Goal: Task Accomplishment & Management: Manage account settings

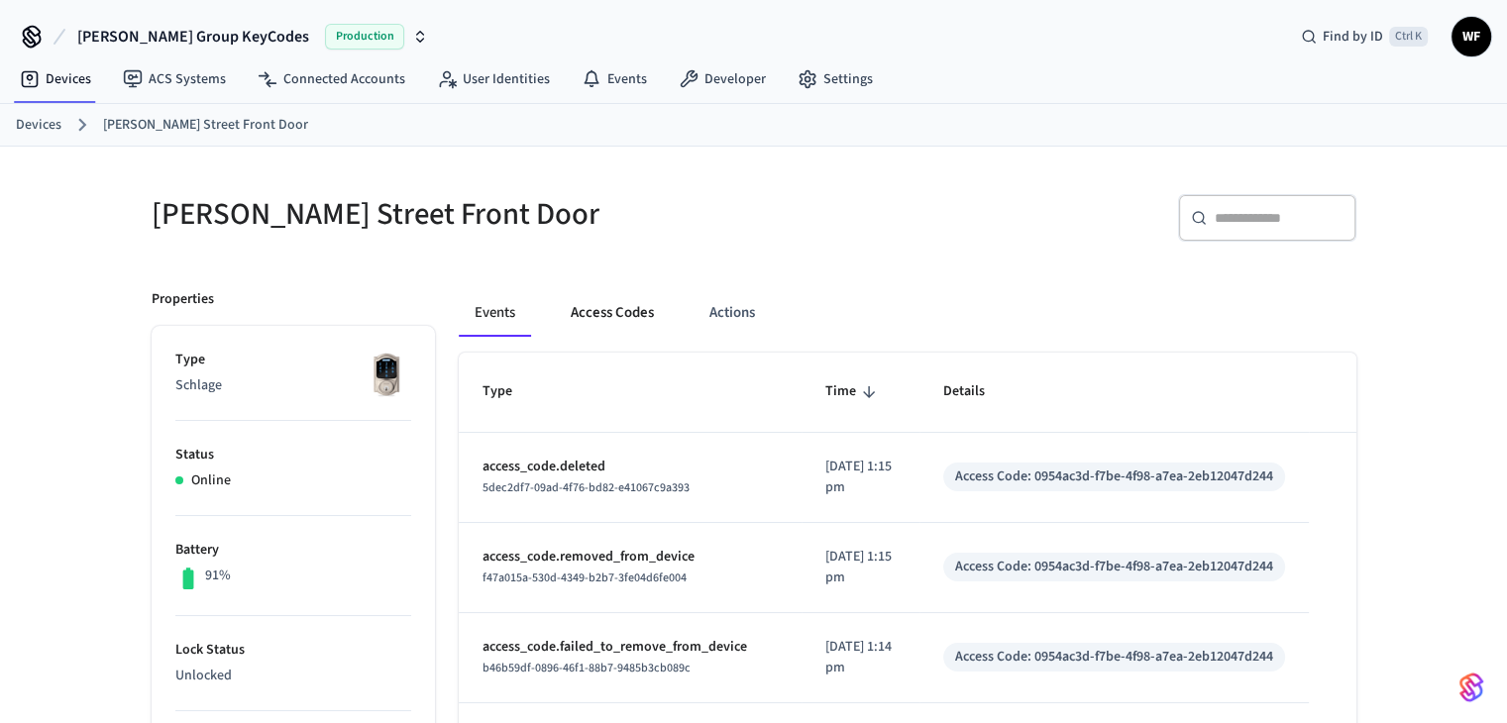
click at [633, 306] on button "Access Codes" at bounding box center [612, 313] width 115 height 48
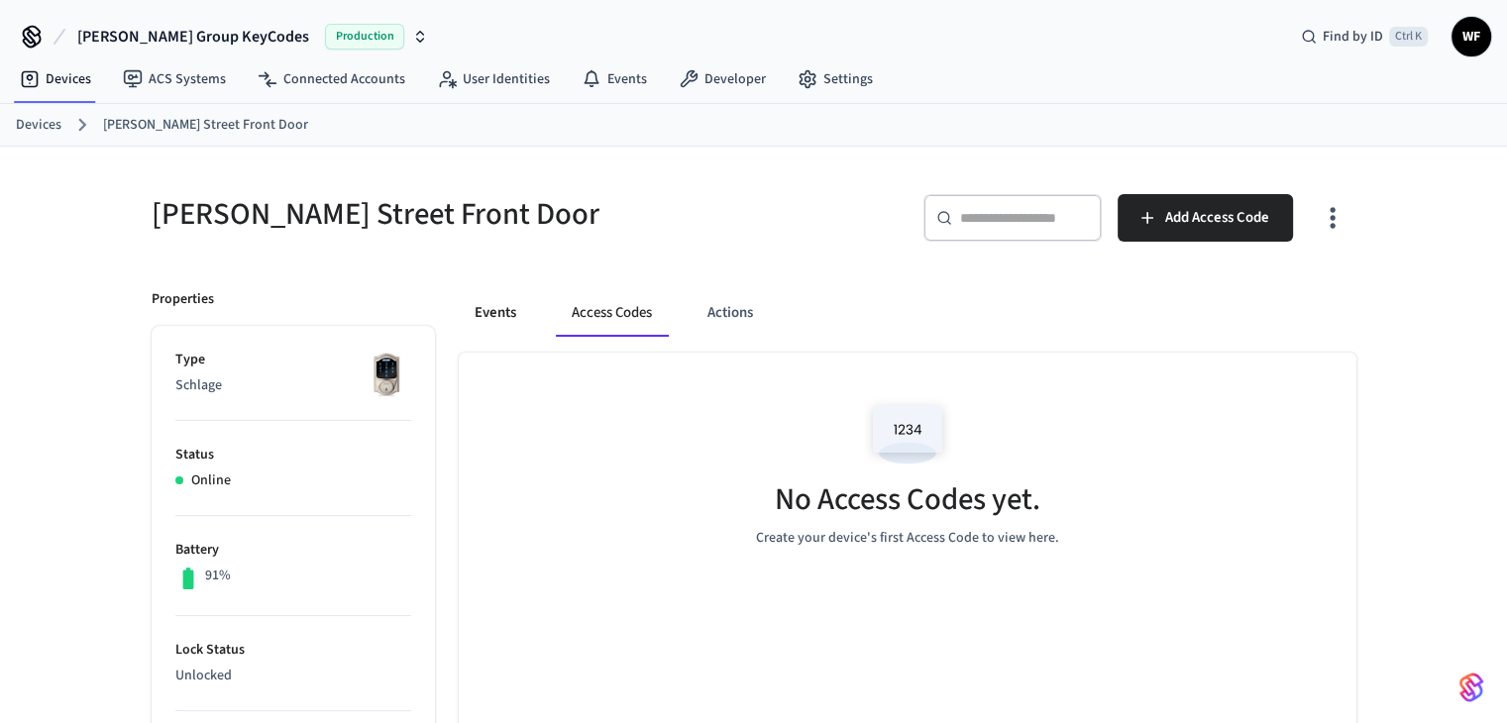
click at [511, 314] on button "Events" at bounding box center [495, 313] width 73 height 48
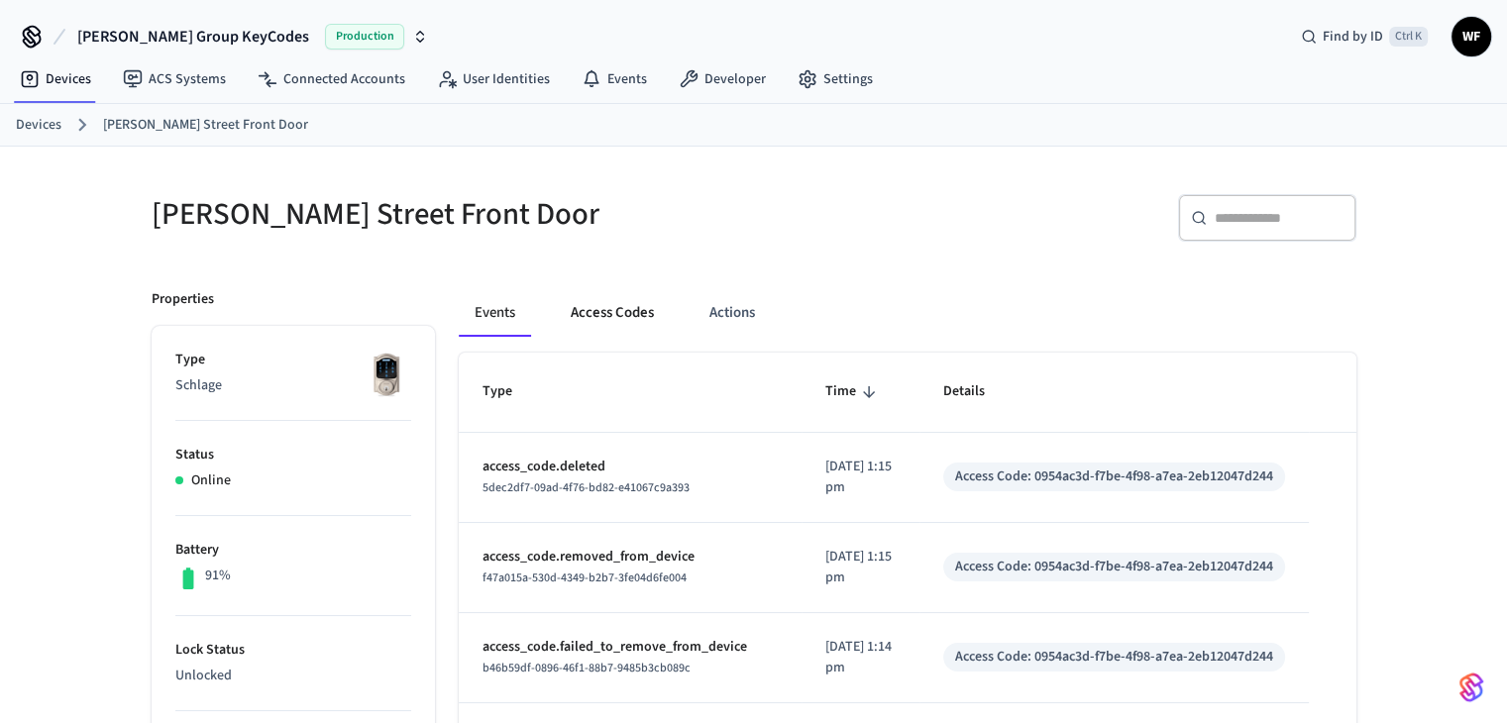
click at [626, 315] on button "Access Codes" at bounding box center [612, 313] width 115 height 48
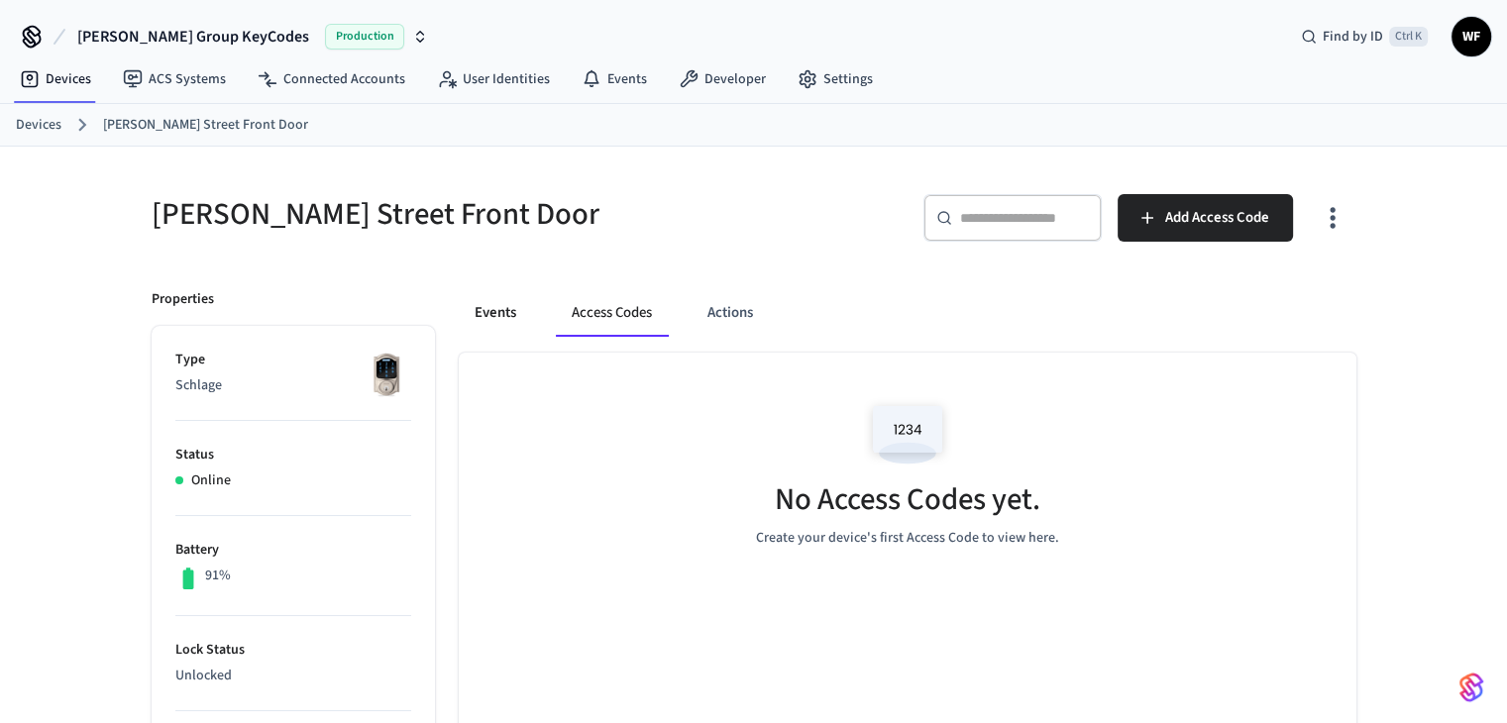
click at [498, 314] on button "Events" at bounding box center [495, 313] width 73 height 48
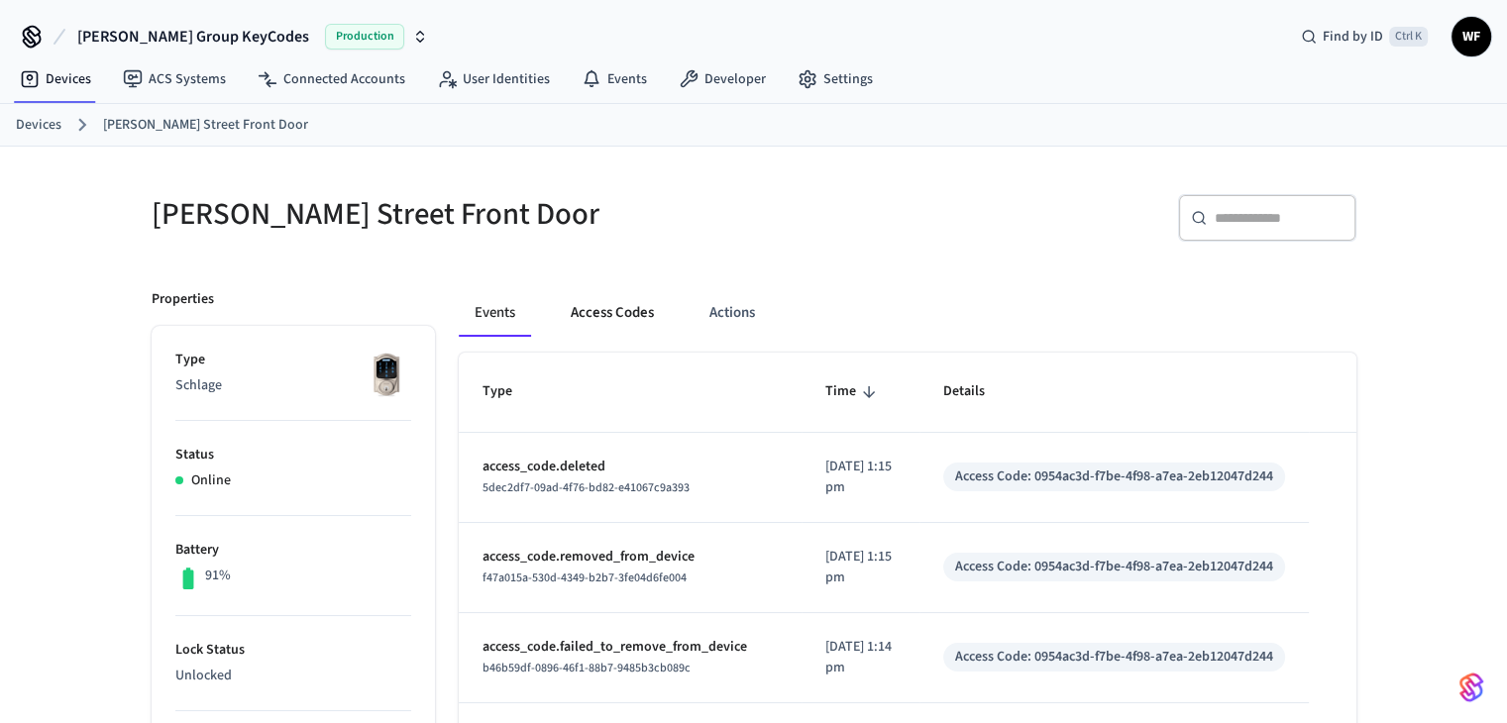
click at [605, 312] on button "Access Codes" at bounding box center [612, 313] width 115 height 48
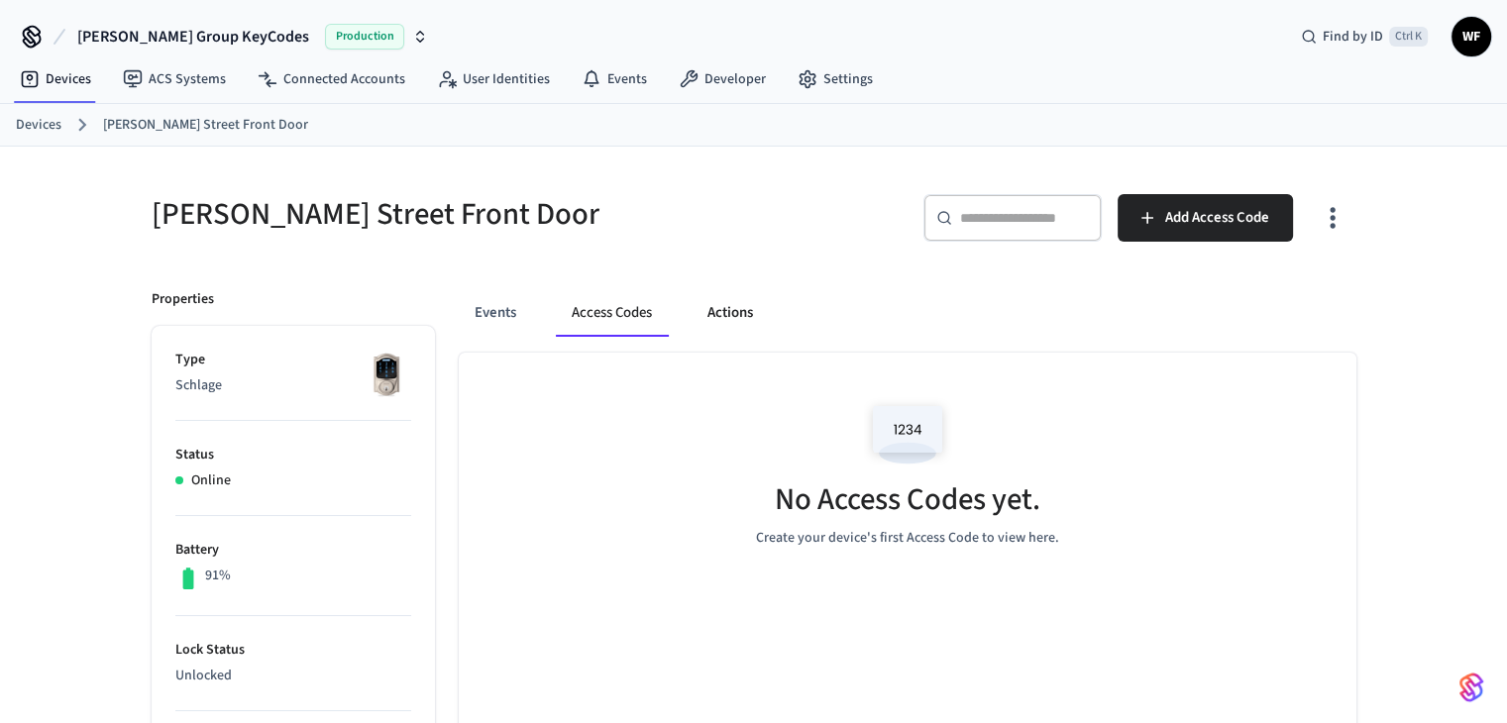
click at [753, 306] on button "Actions" at bounding box center [730, 313] width 77 height 48
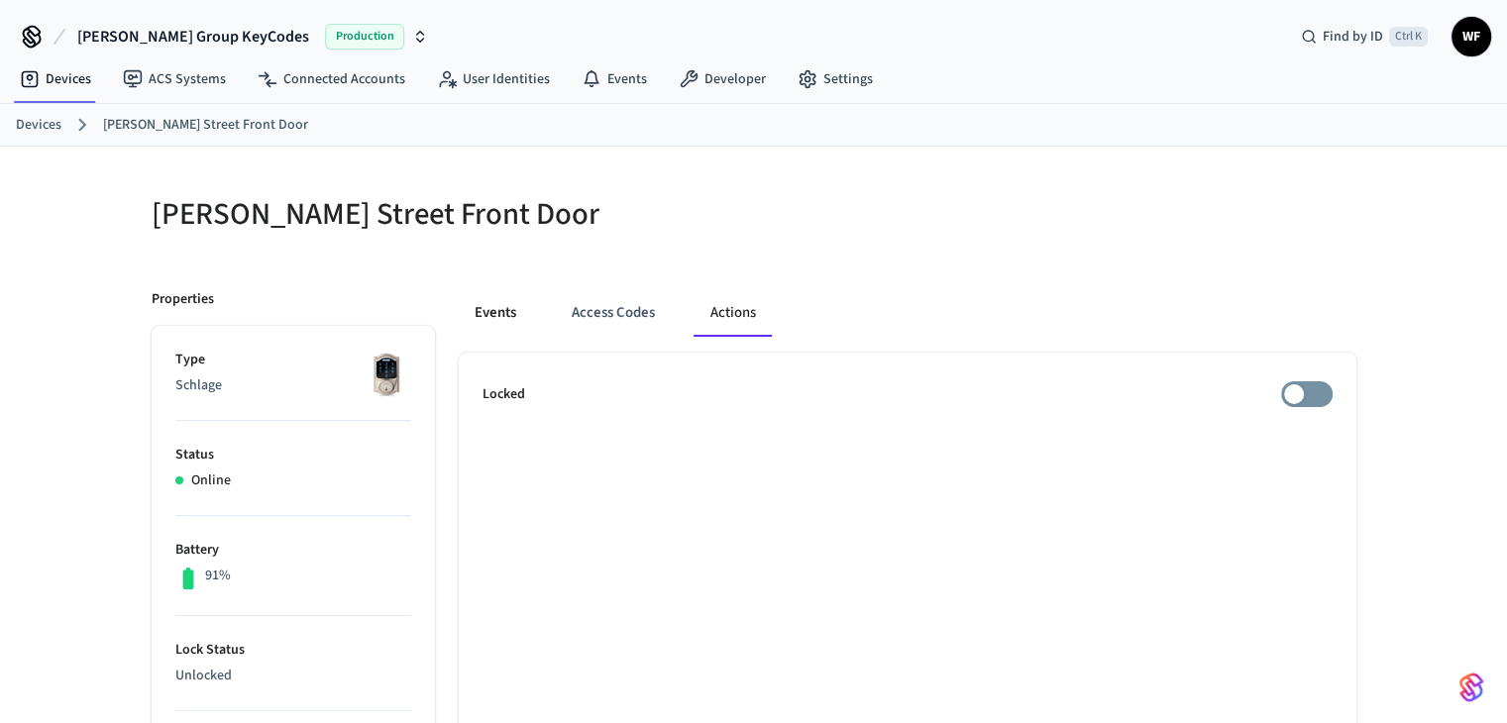
click at [491, 308] on button "Events" at bounding box center [495, 313] width 73 height 48
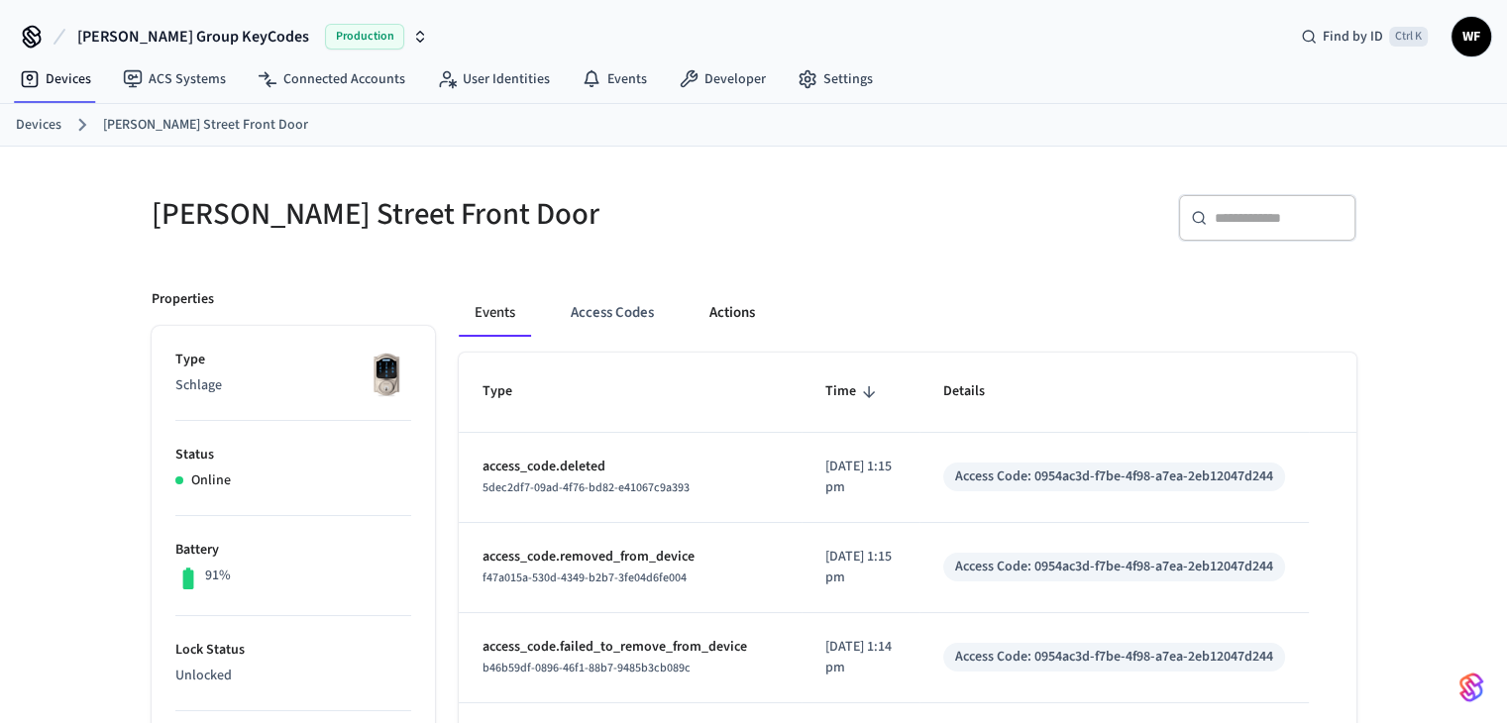
click at [713, 310] on button "Actions" at bounding box center [732, 313] width 77 height 48
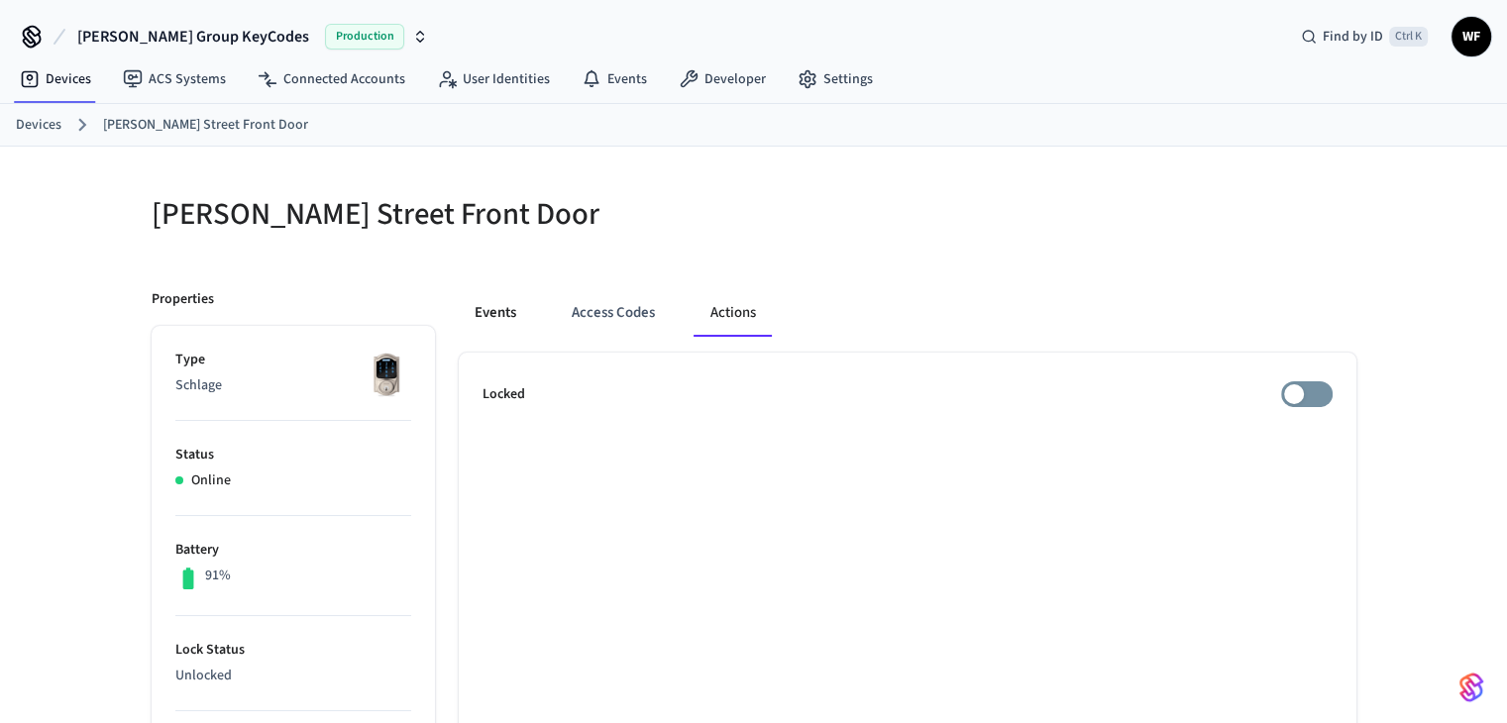
click at [501, 304] on button "Events" at bounding box center [495, 313] width 73 height 48
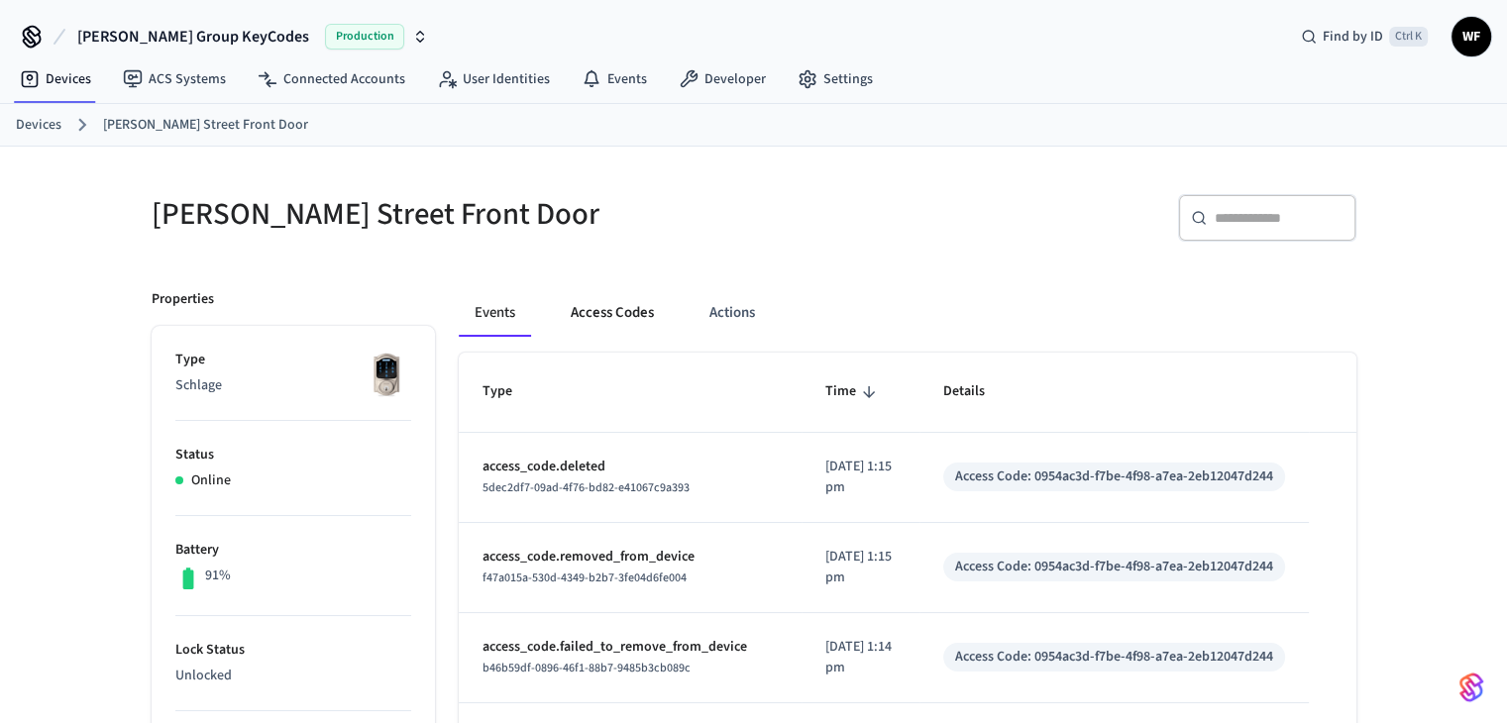
click at [585, 313] on button "Access Codes" at bounding box center [612, 313] width 115 height 48
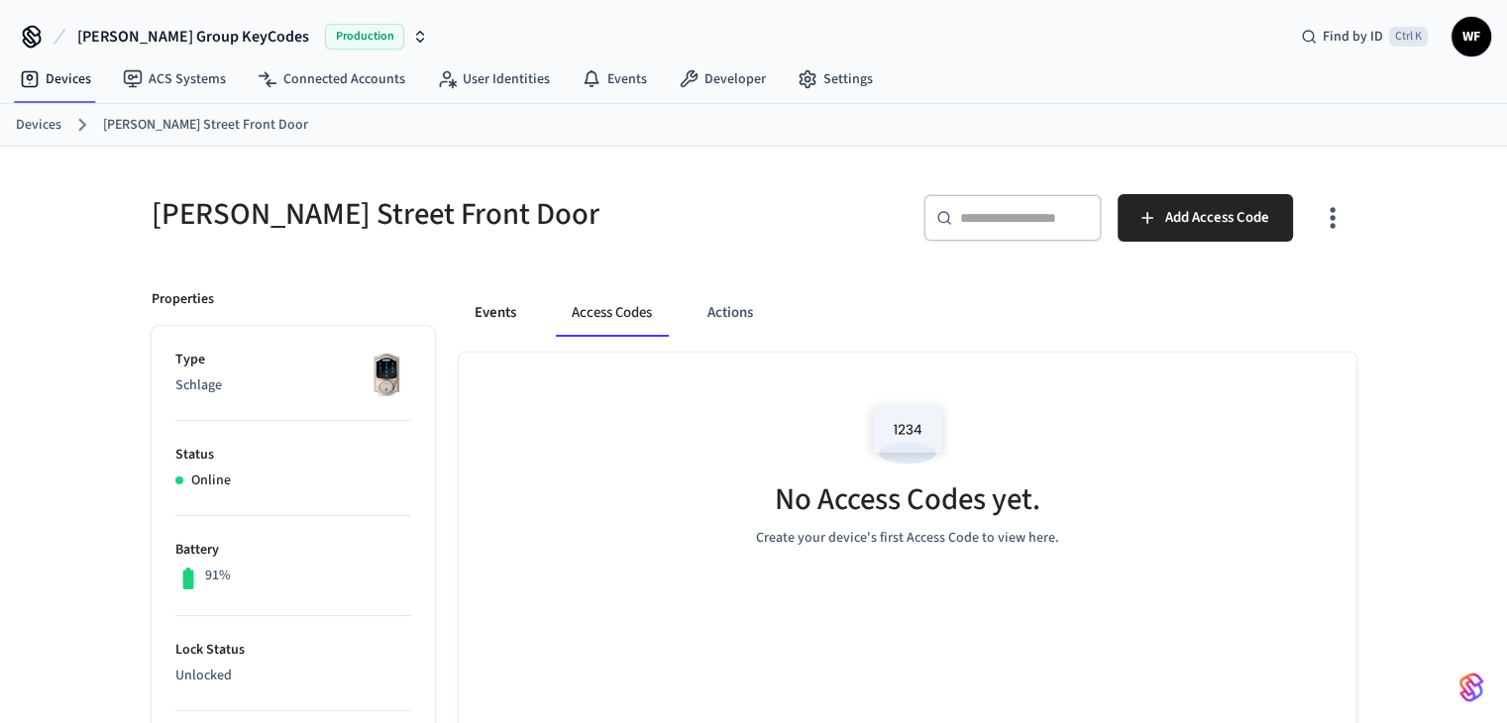
click at [505, 306] on button "Events" at bounding box center [495, 313] width 73 height 48
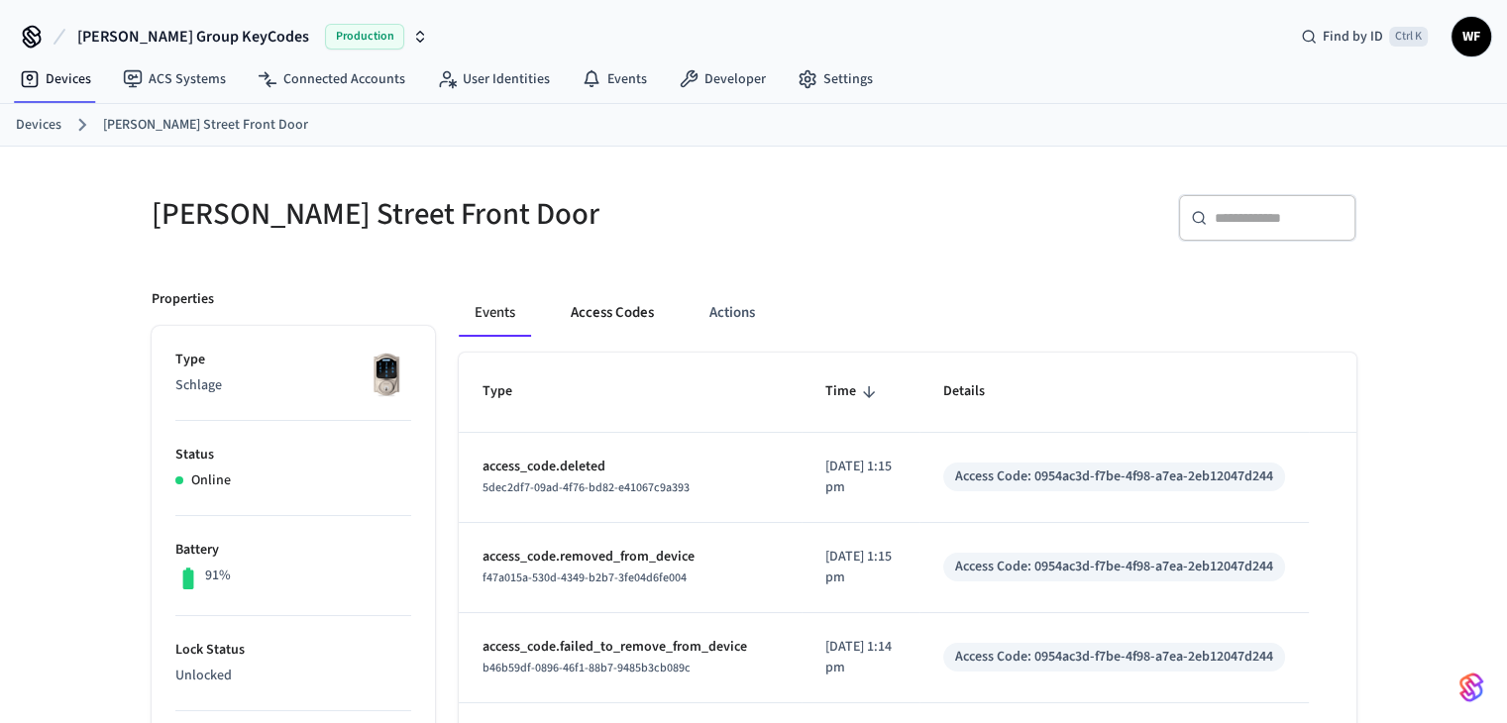
click at [601, 304] on button "Access Codes" at bounding box center [612, 313] width 115 height 48
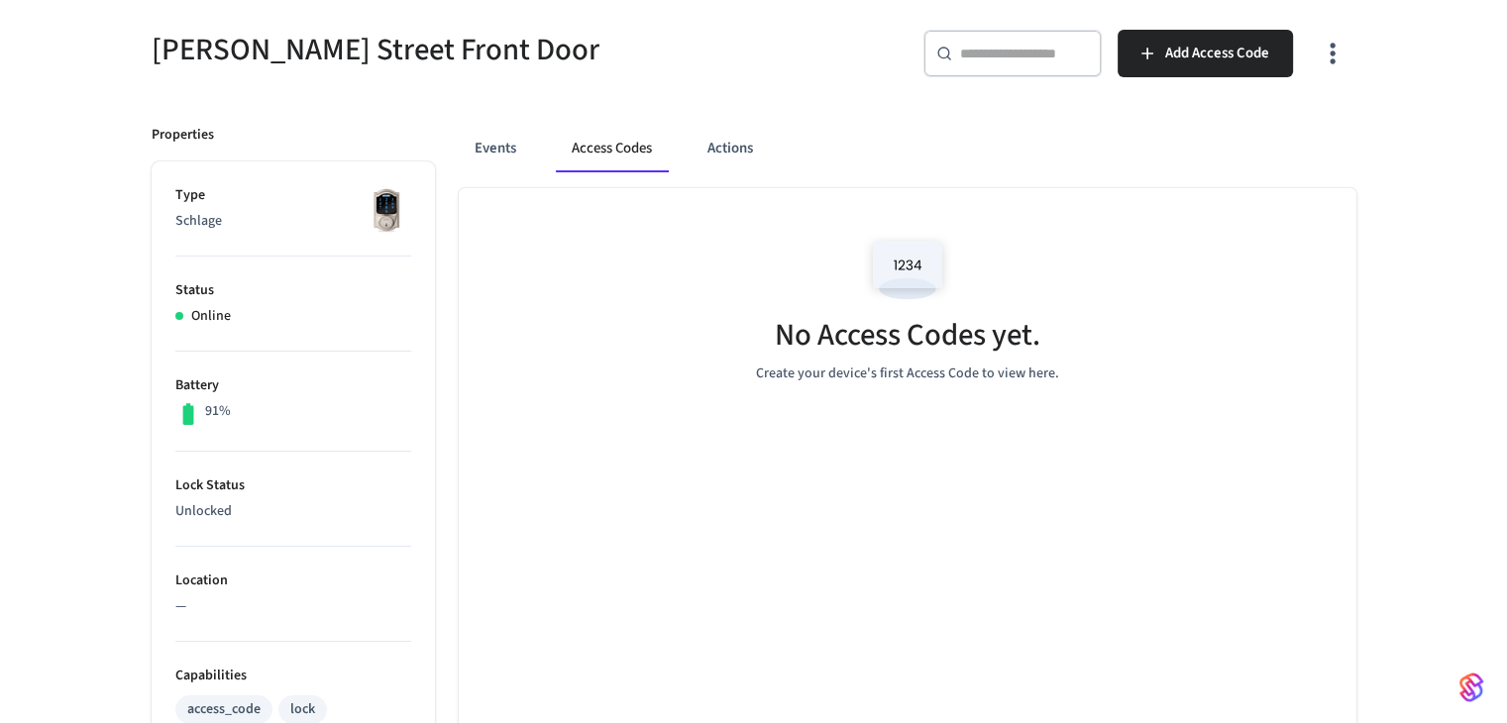
scroll to position [198, 0]
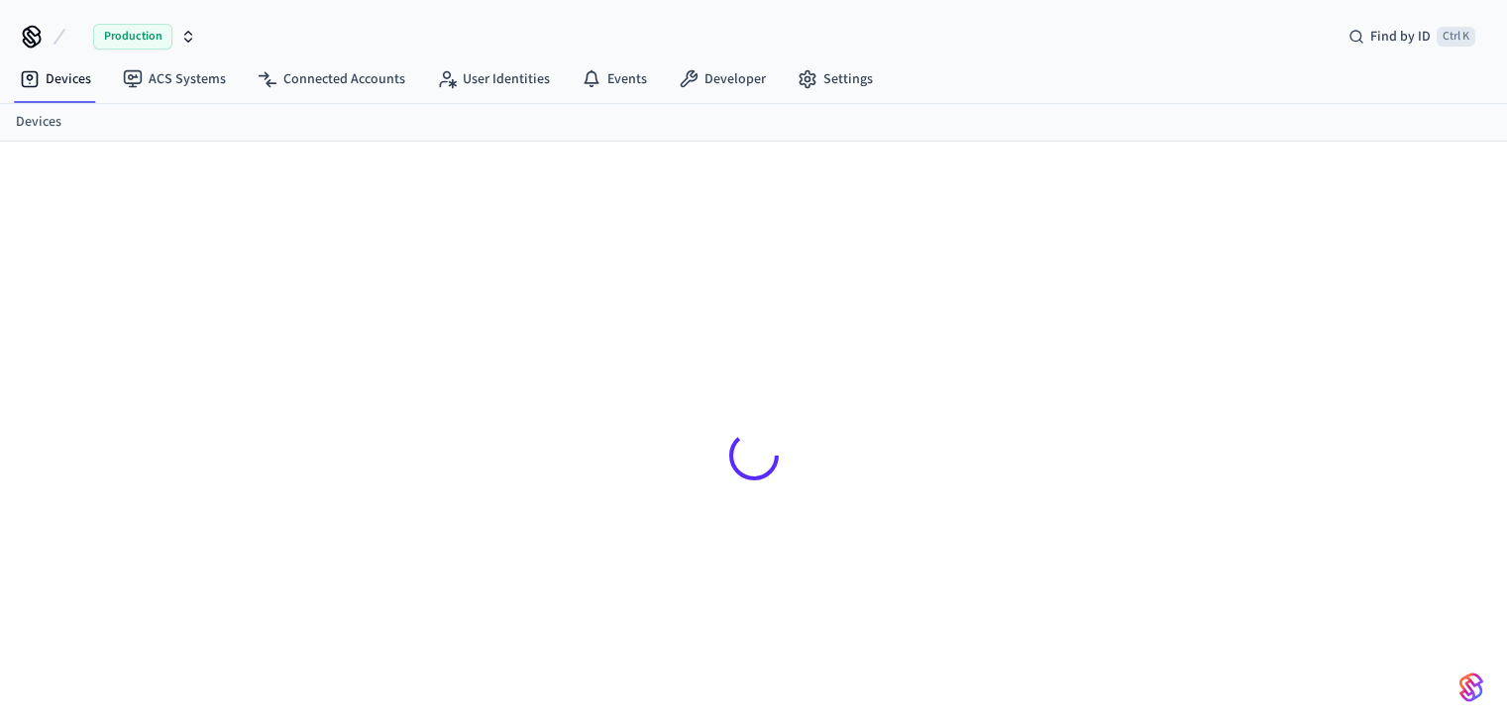
scroll to position [26, 0]
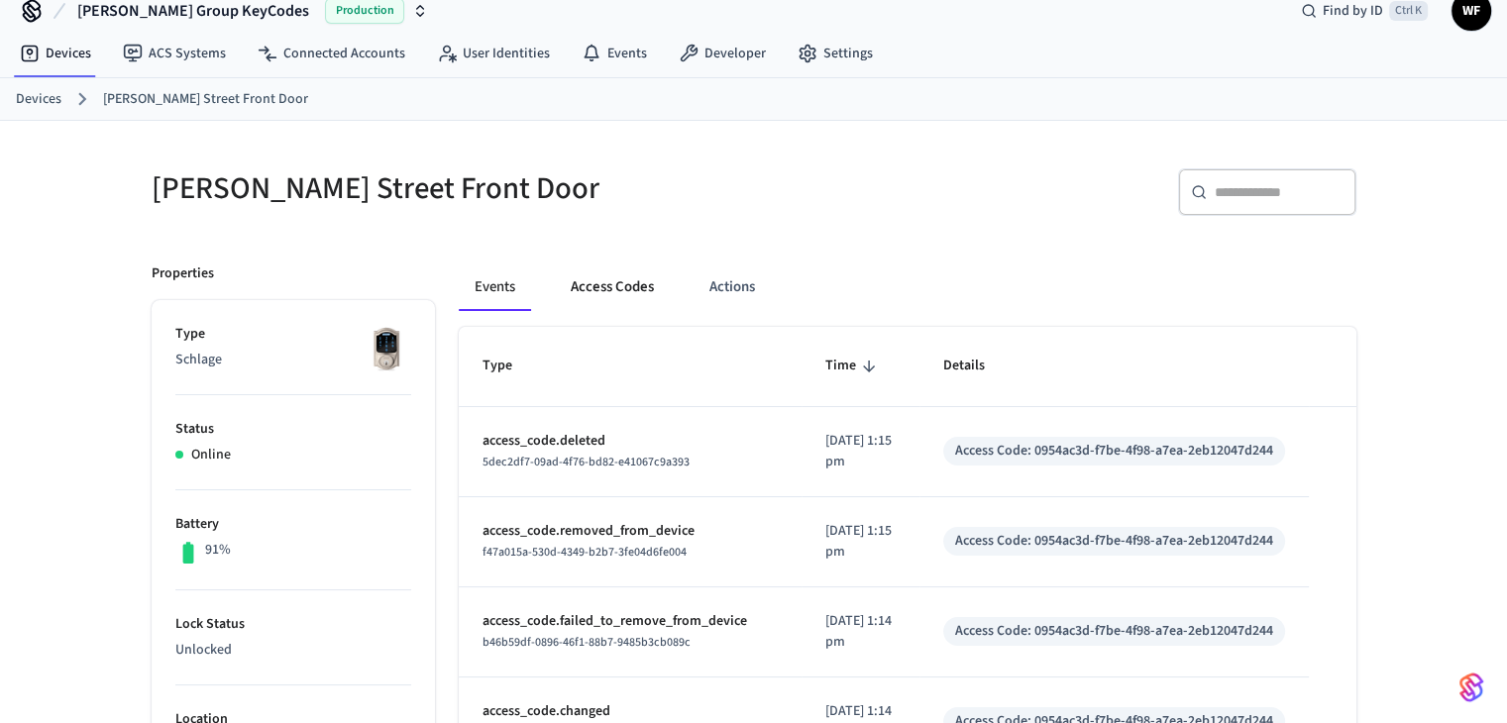
click at [627, 282] on button "Access Codes" at bounding box center [612, 288] width 115 height 48
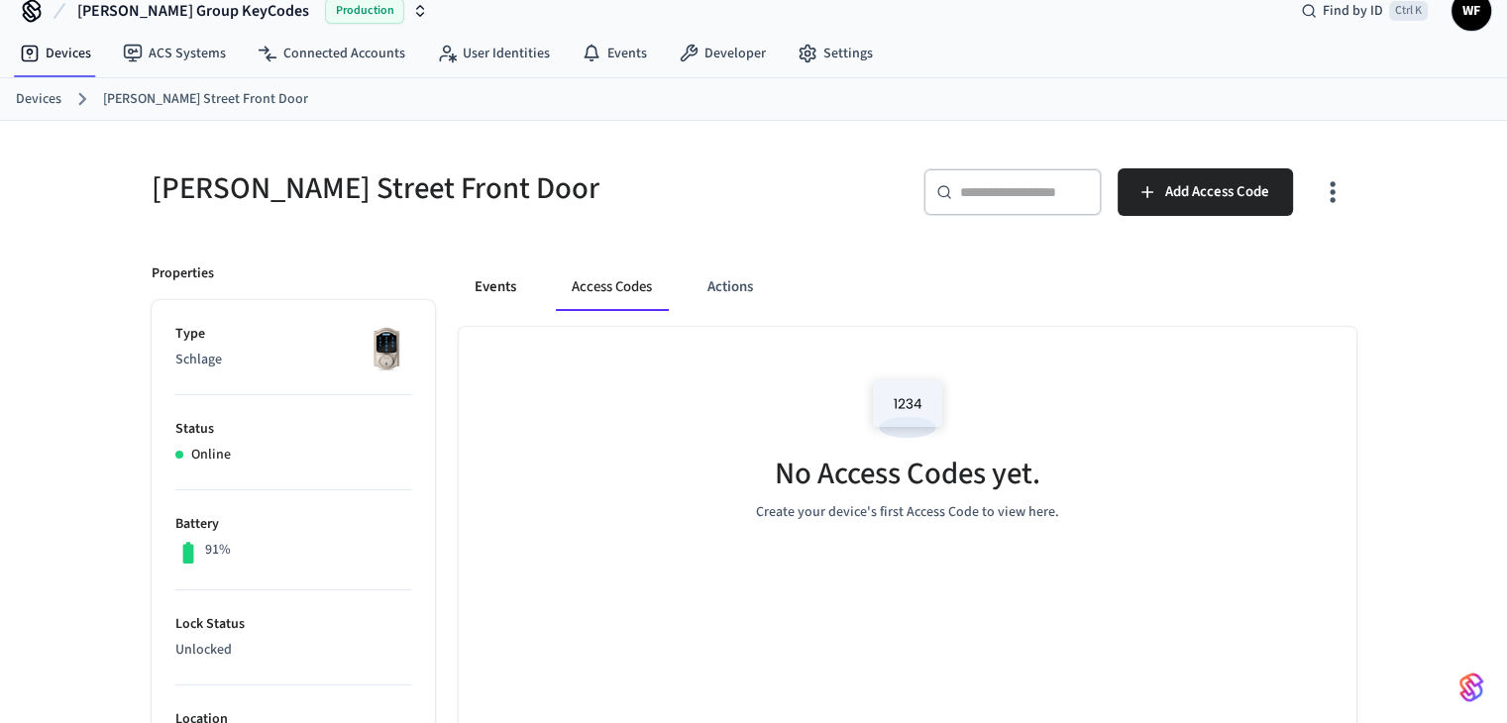
click at [509, 274] on button "Events" at bounding box center [495, 288] width 73 height 48
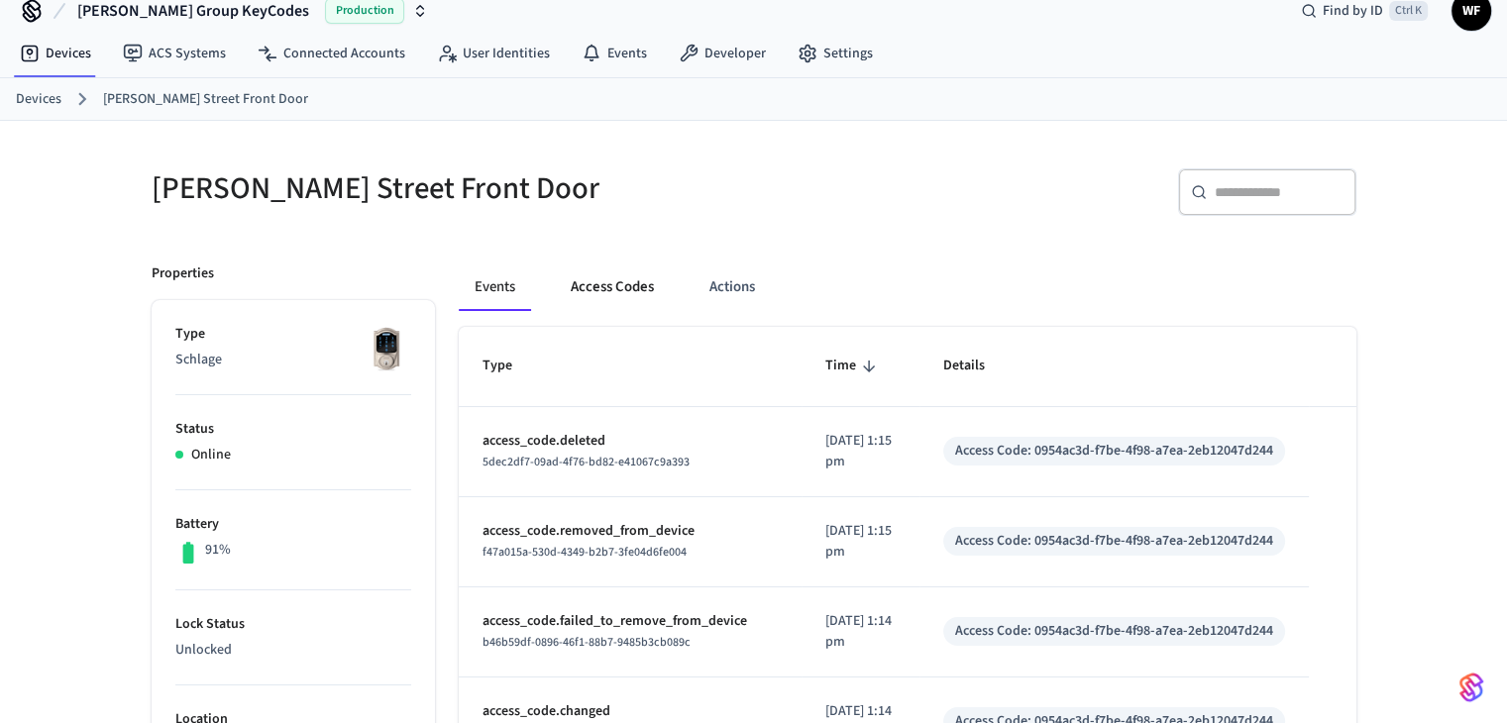
click at [616, 292] on button "Access Codes" at bounding box center [612, 288] width 115 height 48
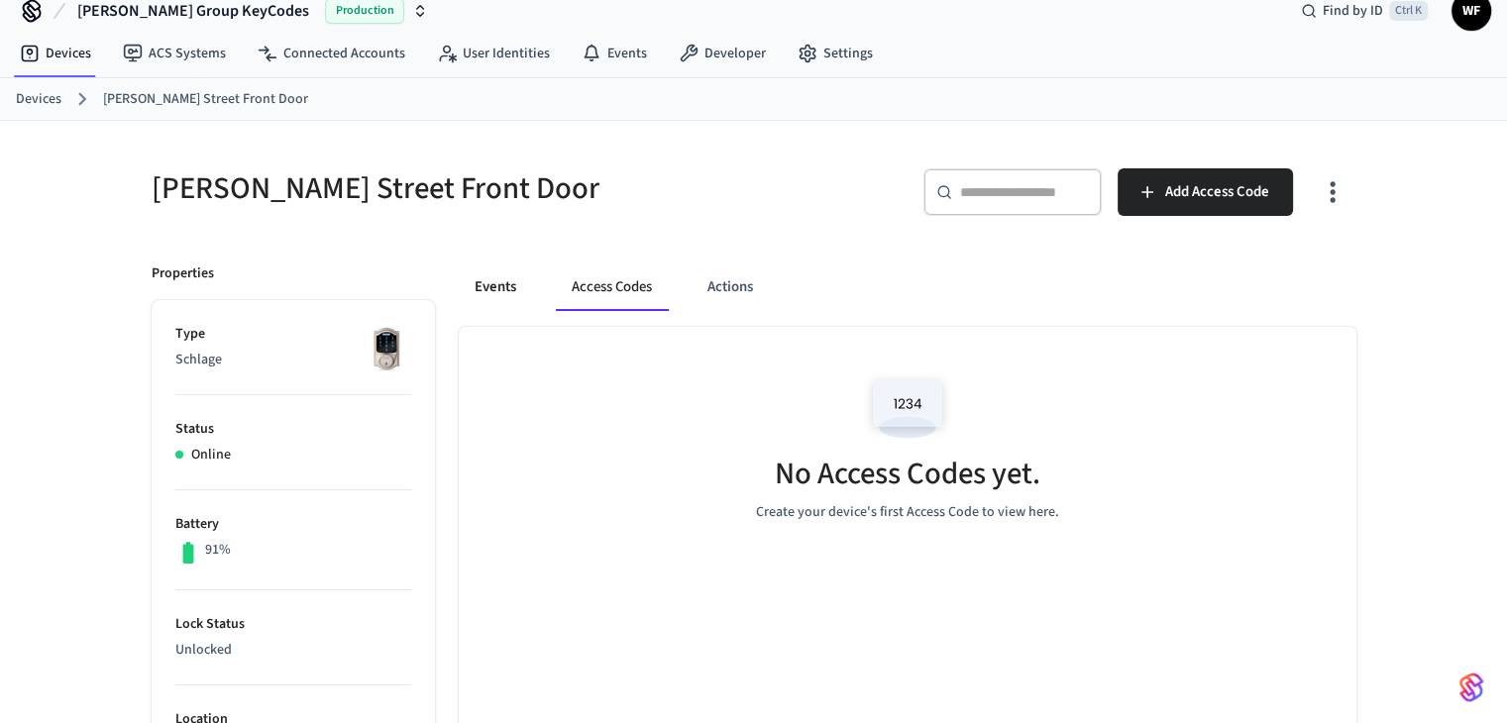
click at [507, 289] on button "Events" at bounding box center [495, 288] width 73 height 48
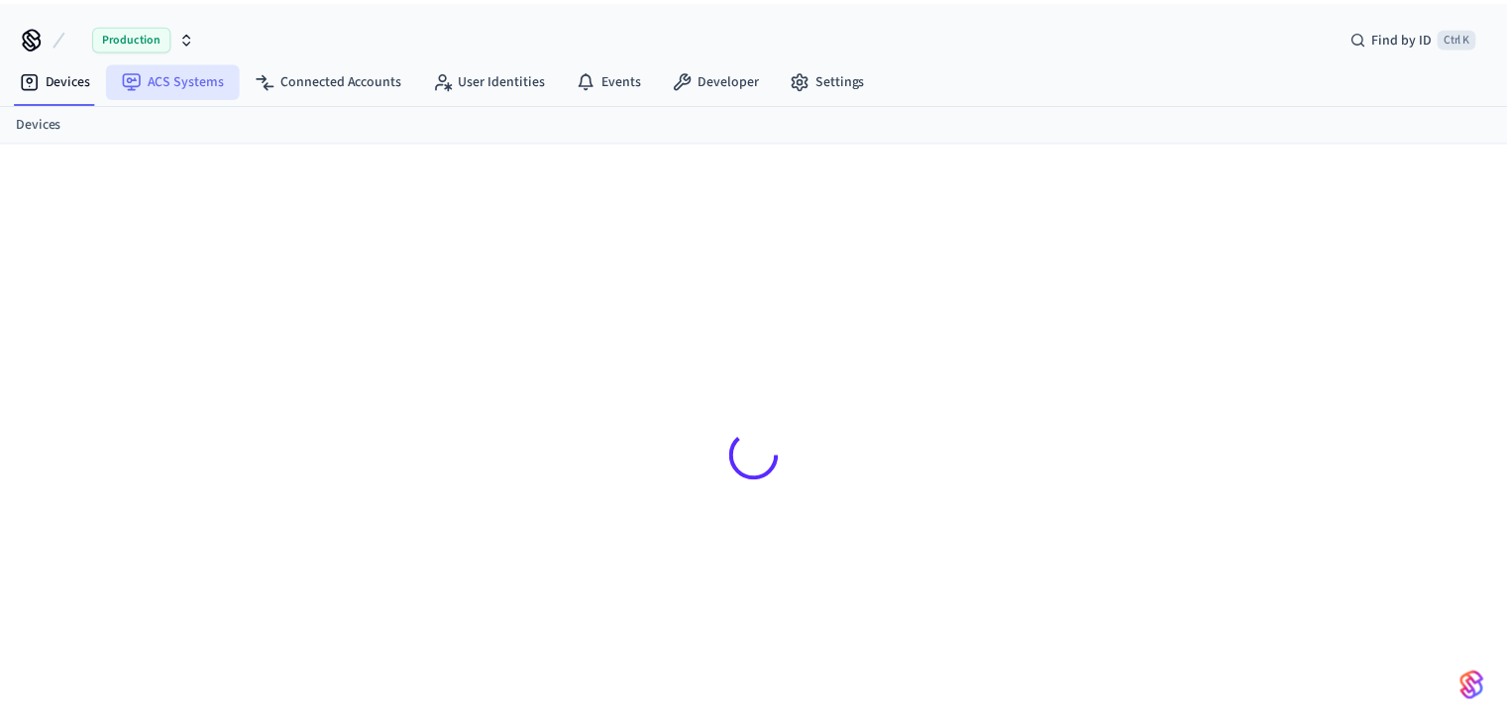
scroll to position [26, 0]
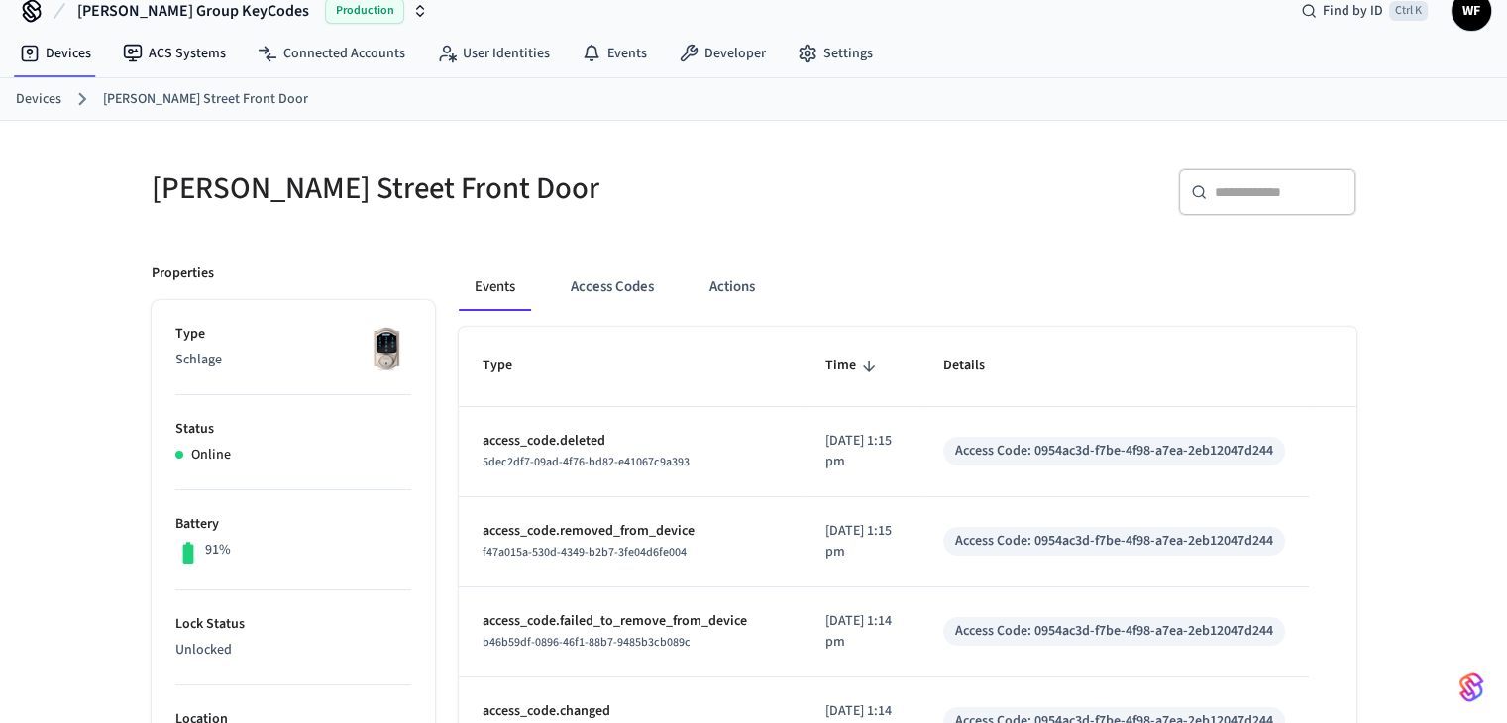
drag, startPoint x: 234, startPoint y: 56, endPoint x: 119, endPoint y: 198, distance: 182.4
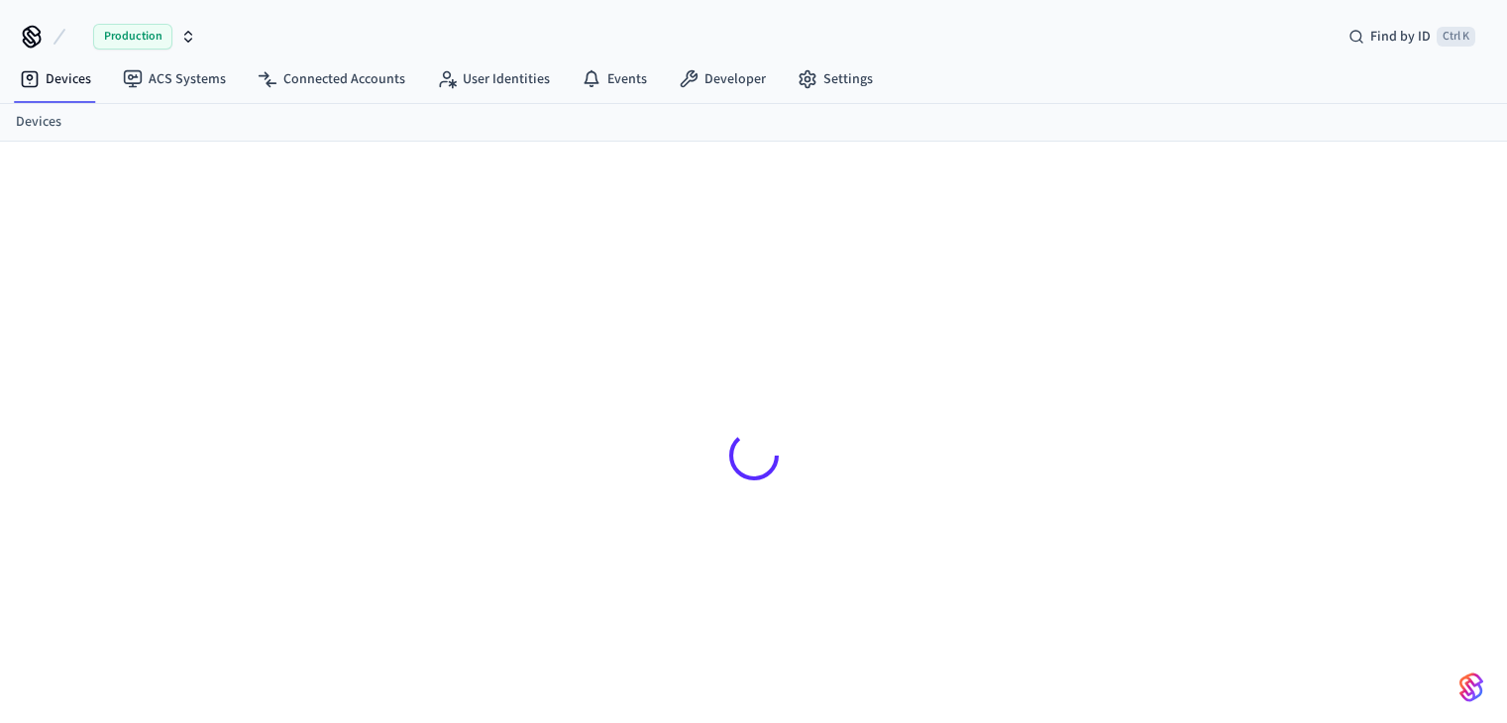
scroll to position [26, 0]
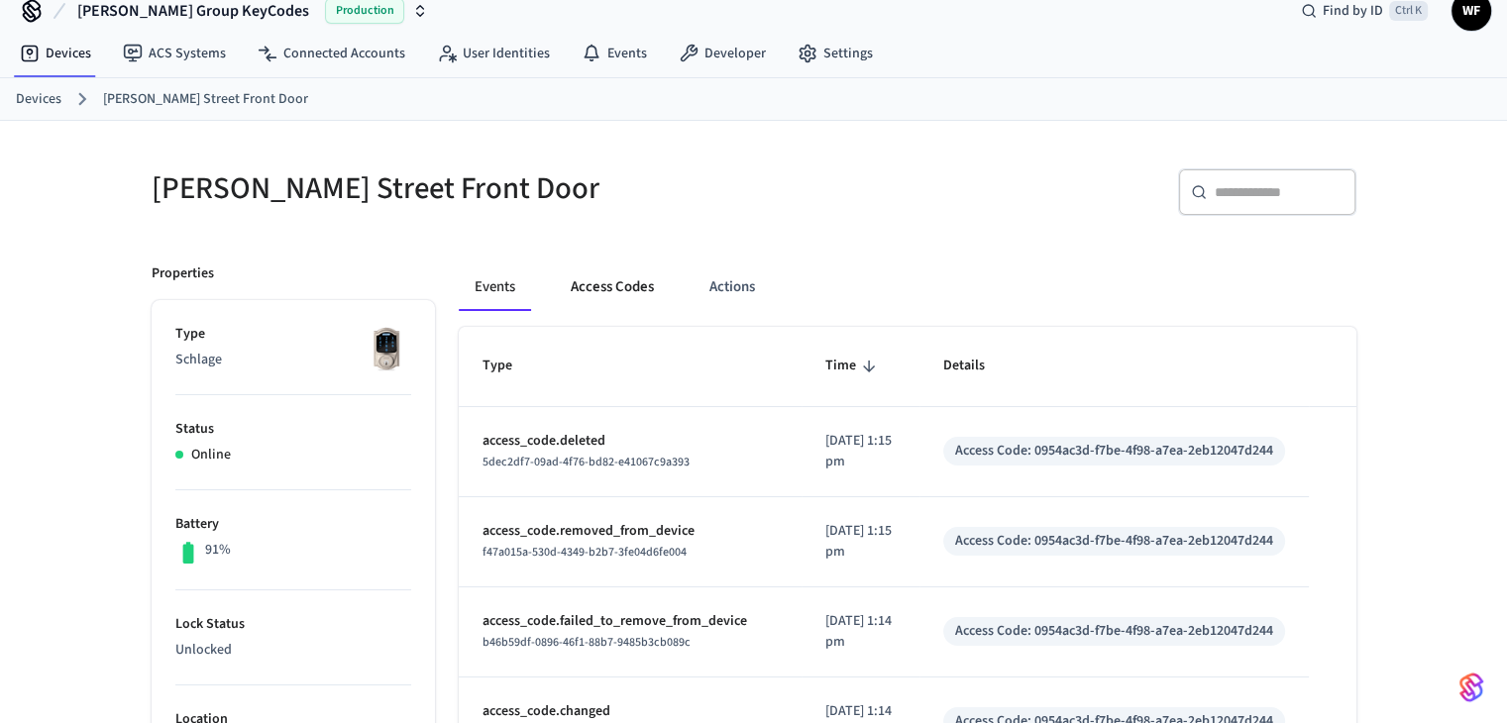
click at [593, 285] on button "Access Codes" at bounding box center [612, 288] width 115 height 48
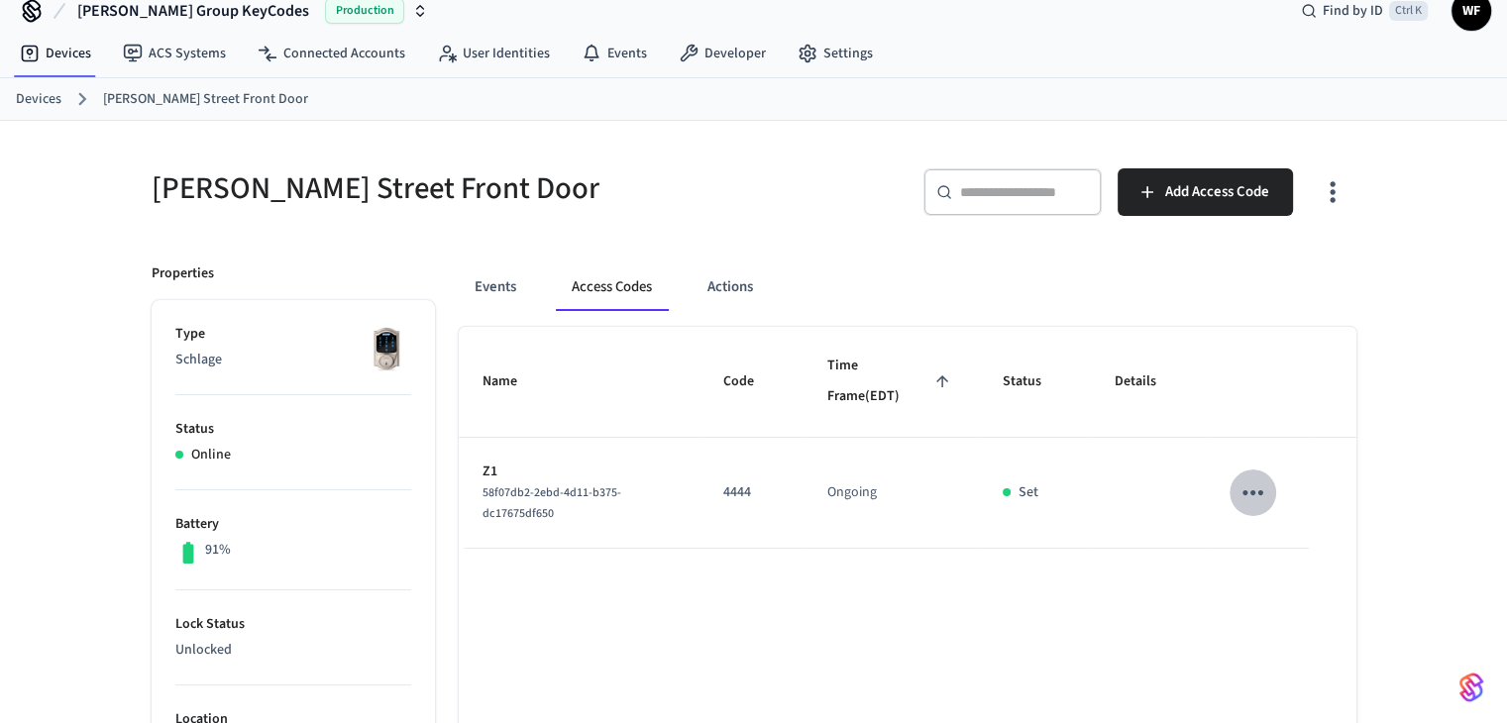
click at [1240, 485] on icon "sticky table" at bounding box center [1253, 493] width 31 height 31
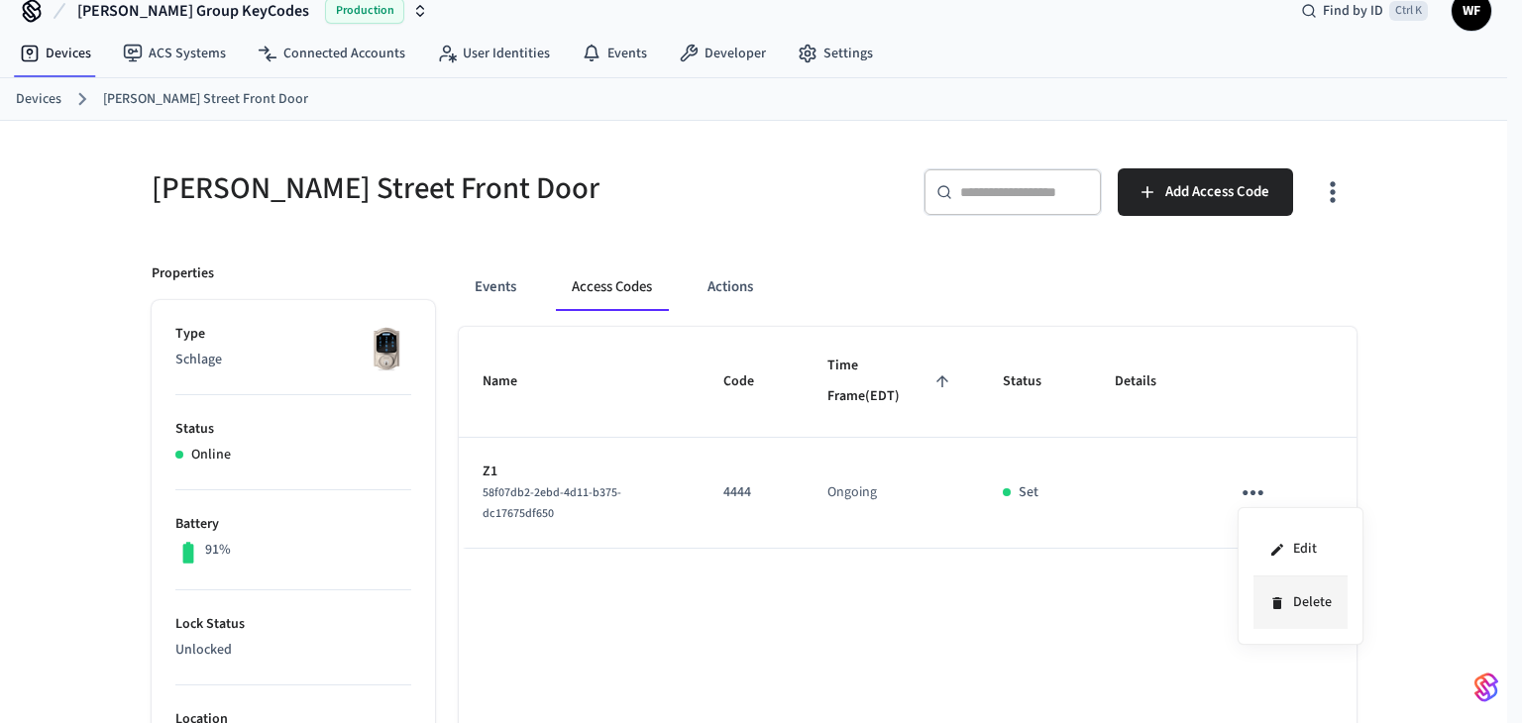
click at [1324, 594] on li "Delete" at bounding box center [1300, 603] width 94 height 53
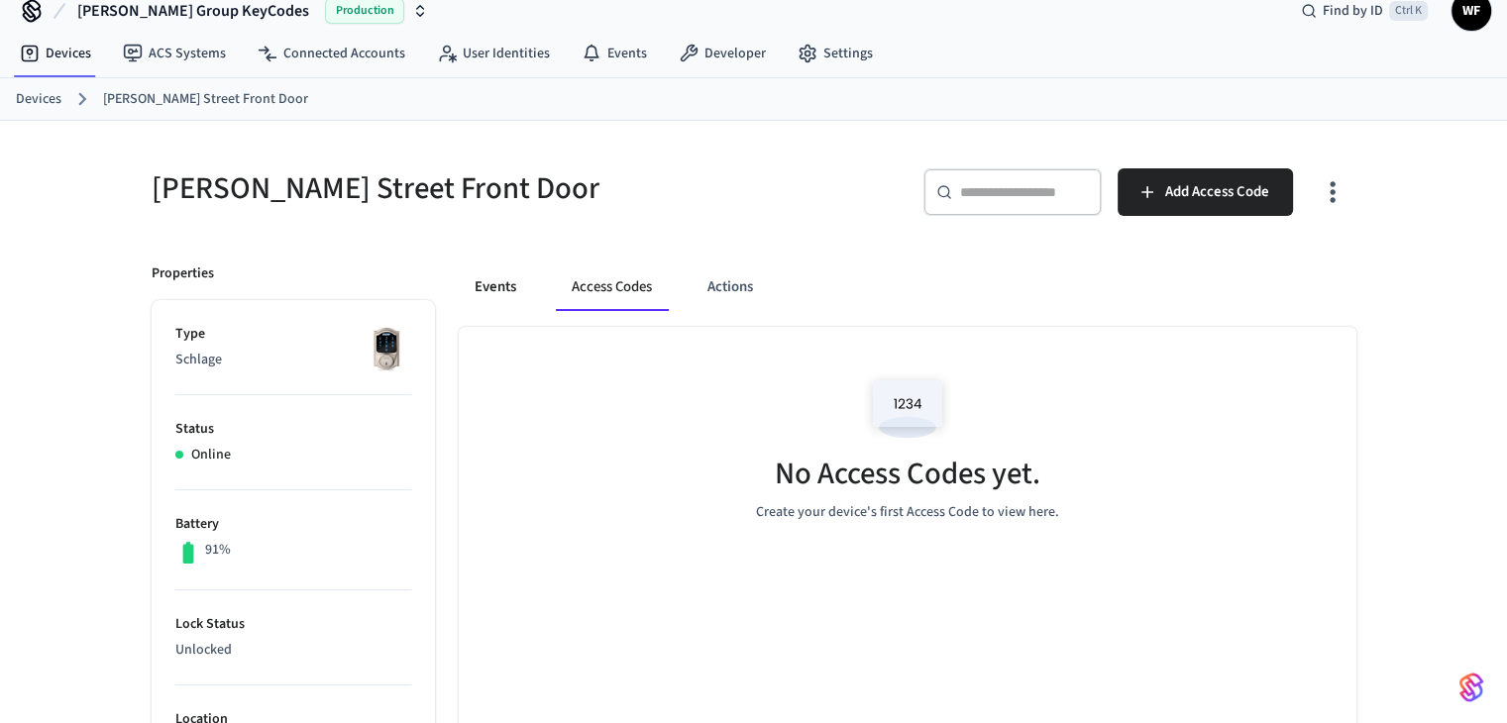
click at [465, 292] on button "Events" at bounding box center [495, 288] width 73 height 48
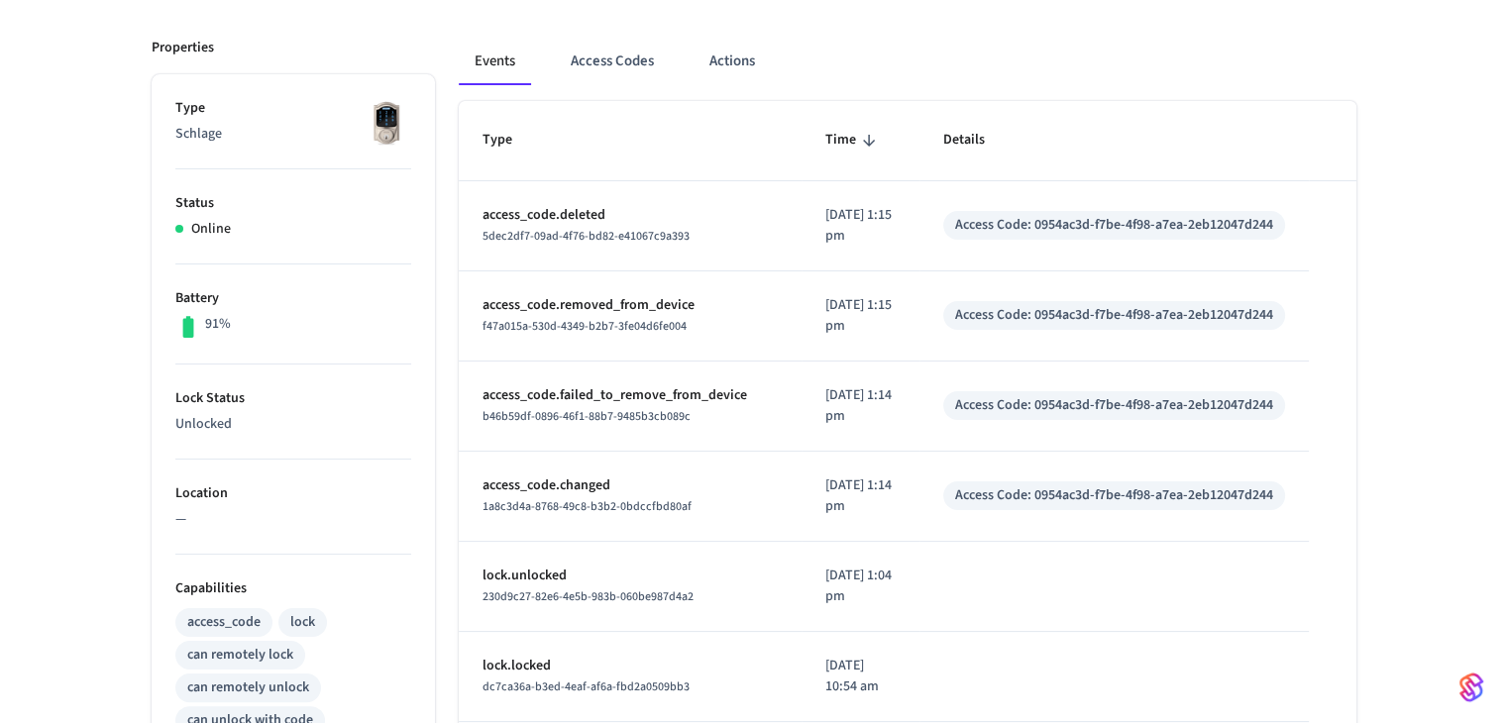
scroll to position [224, 0]
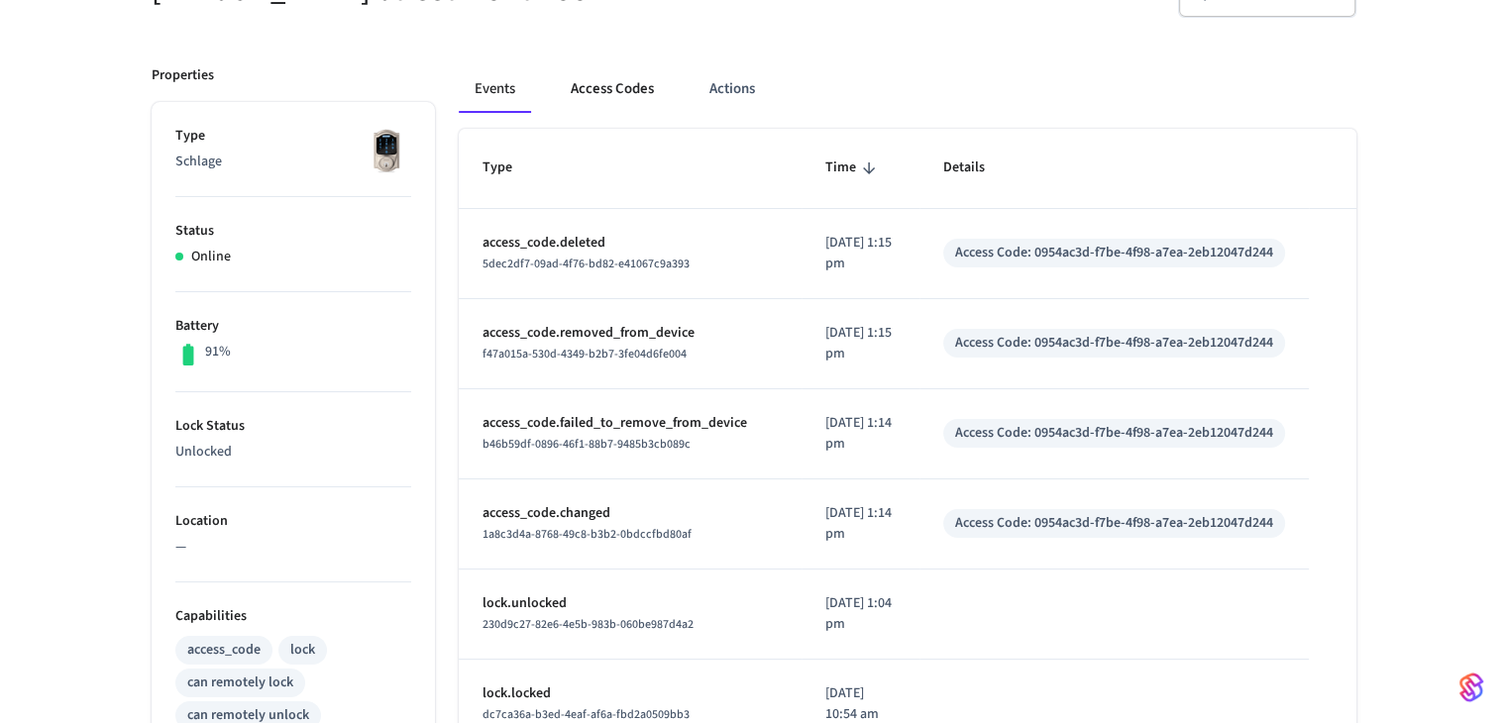
click at [610, 71] on button "Access Codes" at bounding box center [612, 89] width 115 height 48
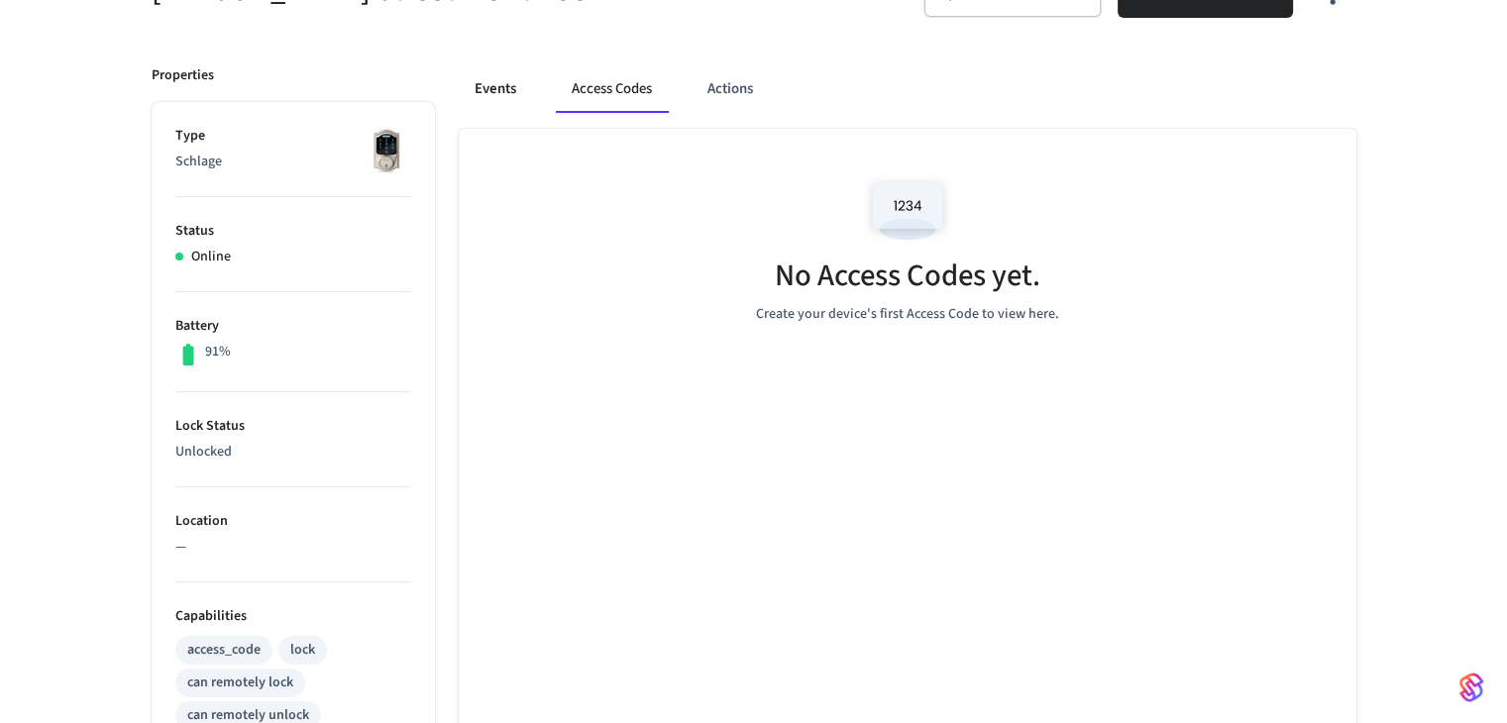
click at [526, 92] on button "Events" at bounding box center [495, 89] width 73 height 48
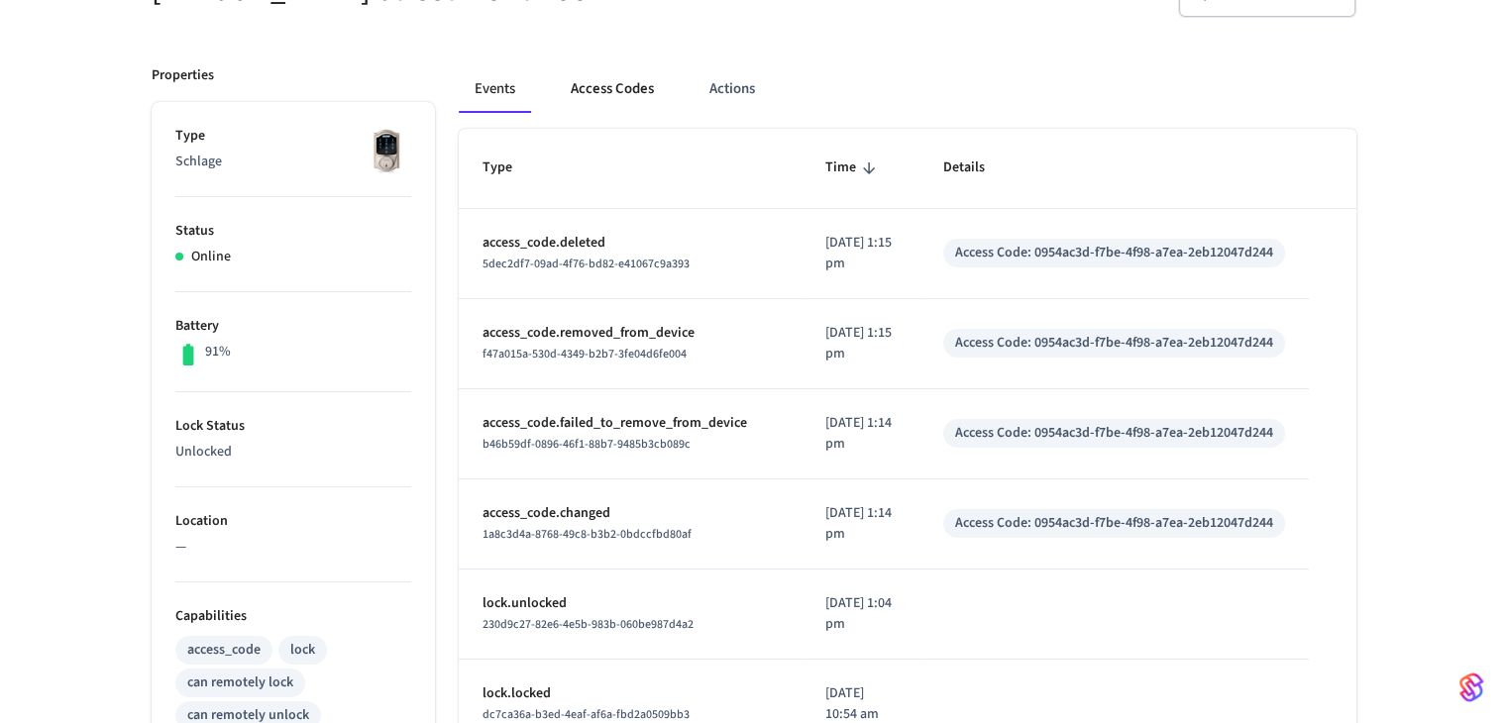
click at [597, 91] on button "Access Codes" at bounding box center [612, 89] width 115 height 48
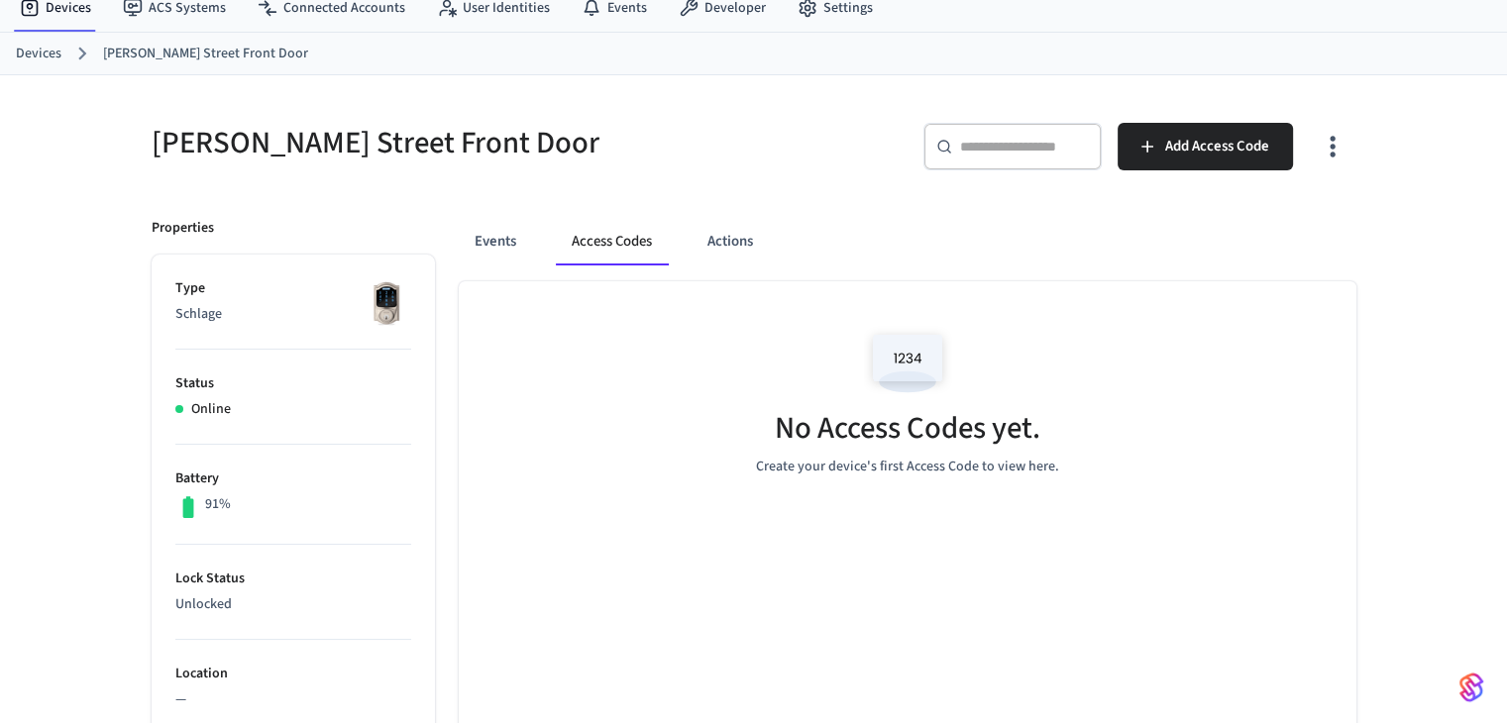
scroll to position [26, 0]
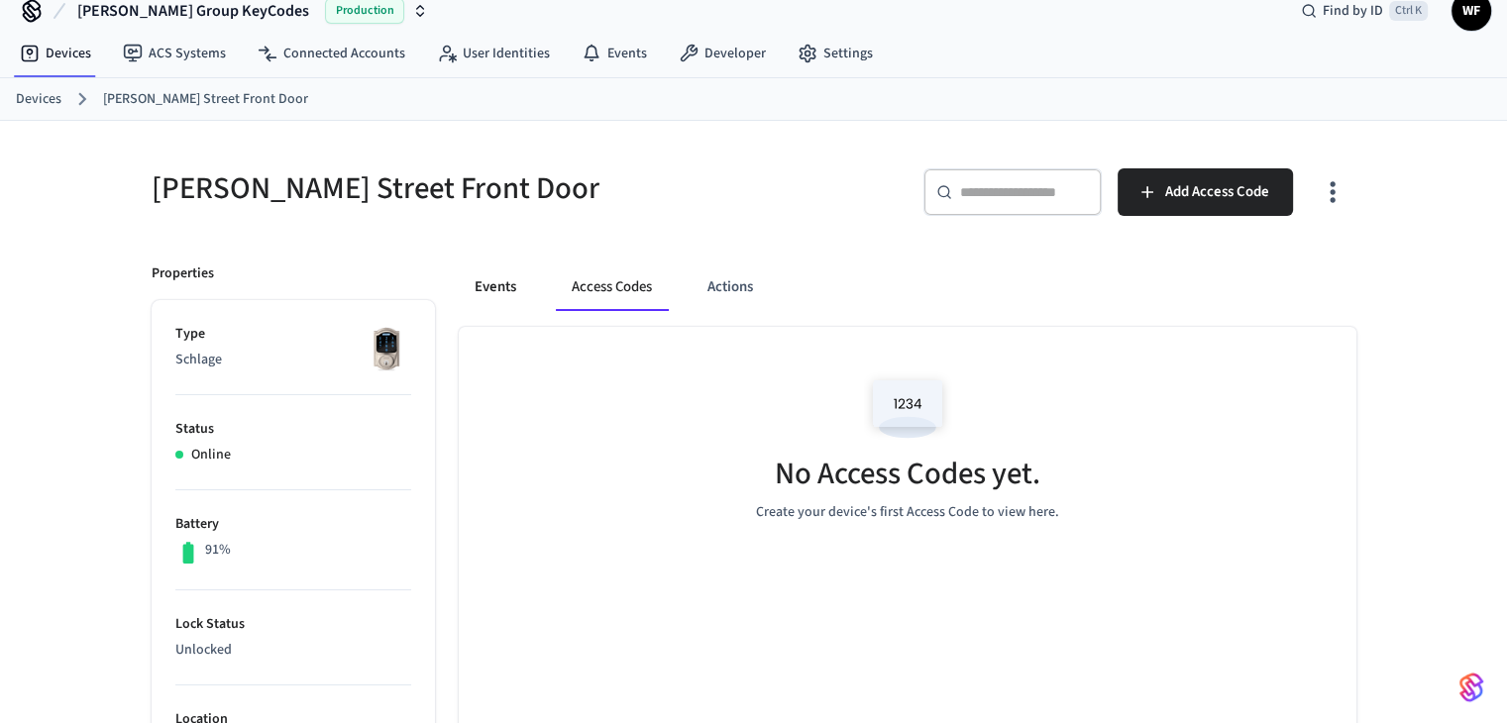
click at [506, 276] on button "Events" at bounding box center [495, 288] width 73 height 48
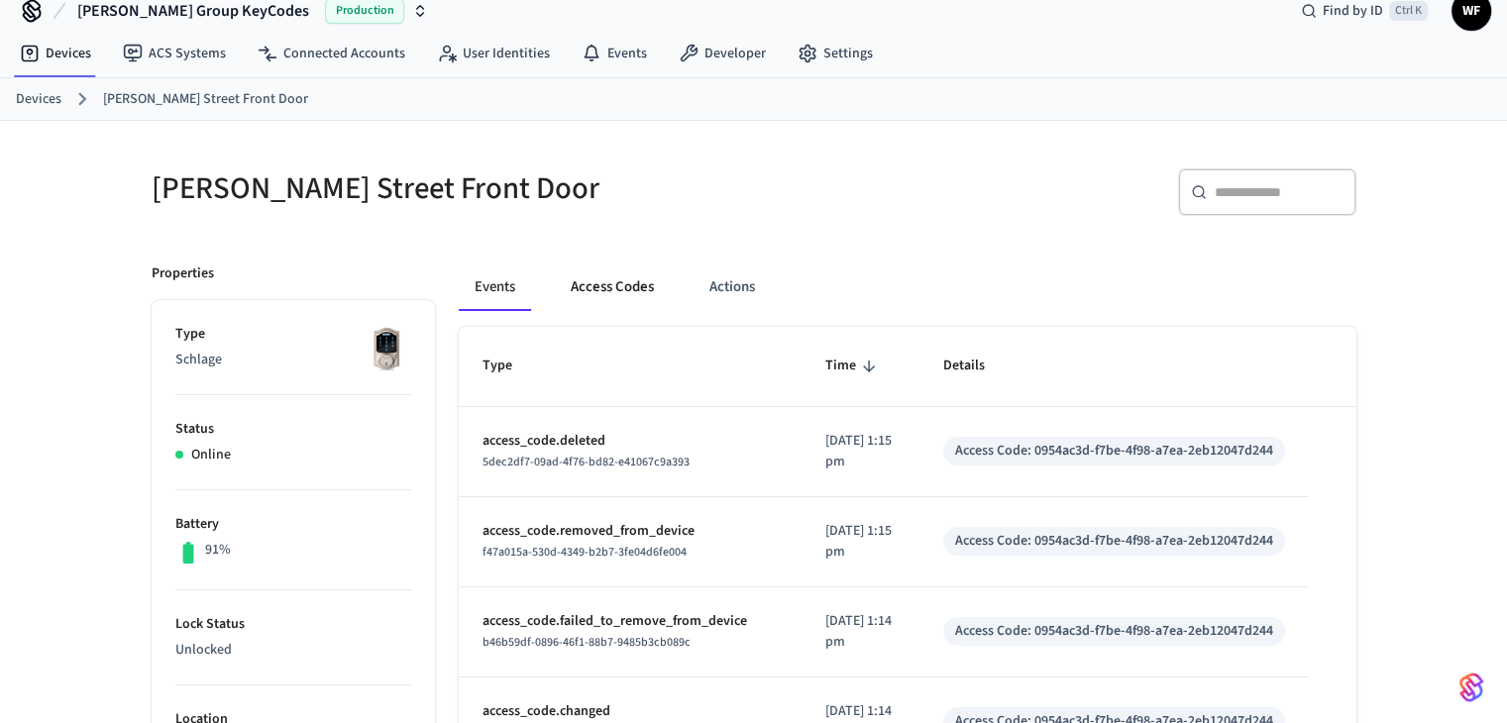
click at [634, 287] on button "Access Codes" at bounding box center [612, 288] width 115 height 48
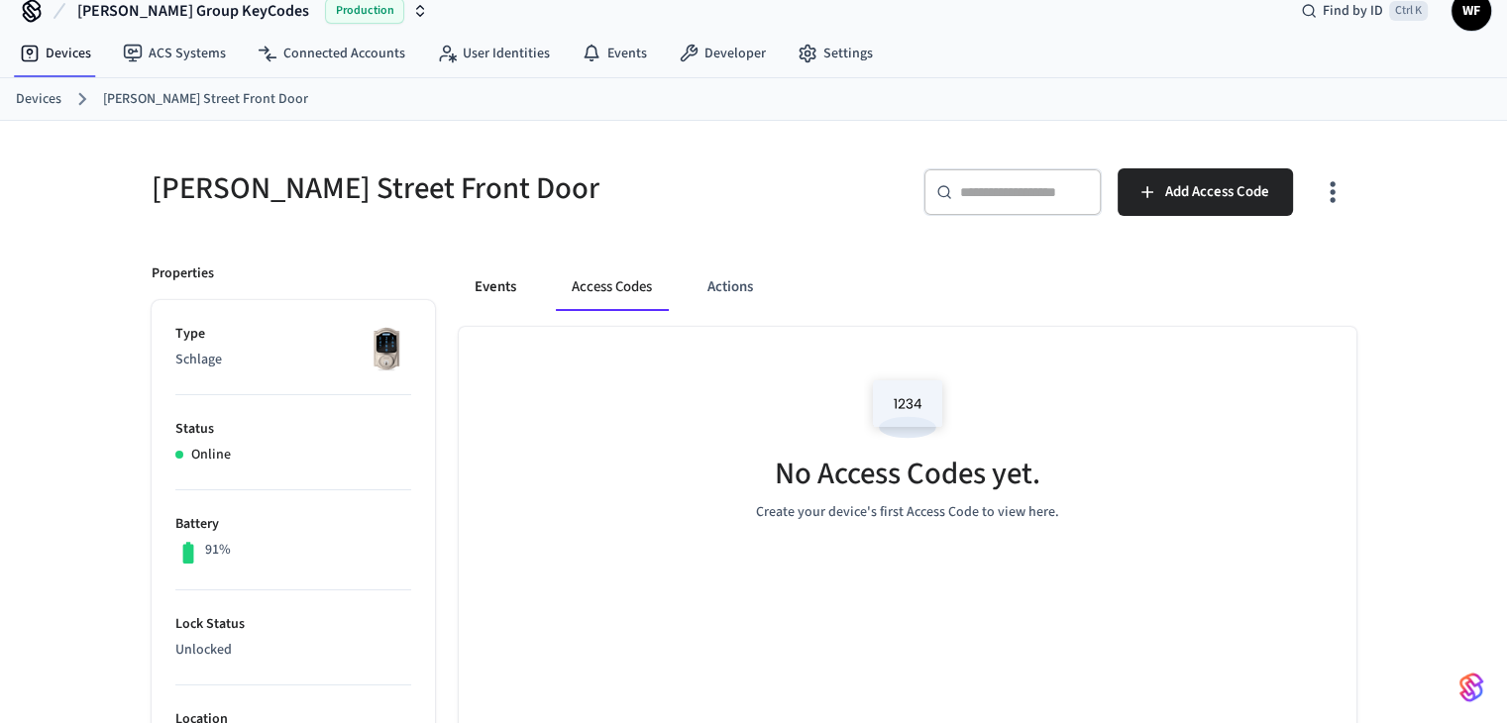
click at [508, 283] on button "Events" at bounding box center [495, 288] width 73 height 48
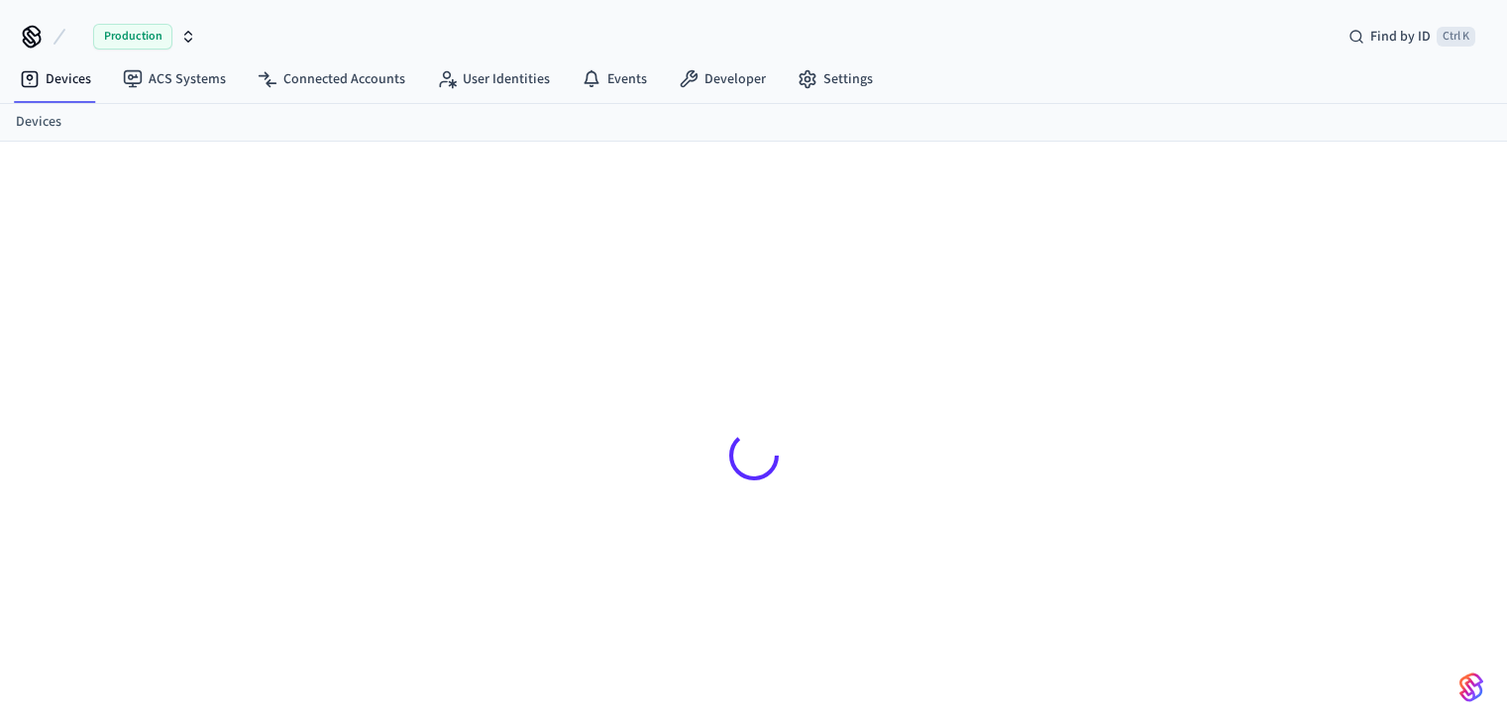
scroll to position [26, 0]
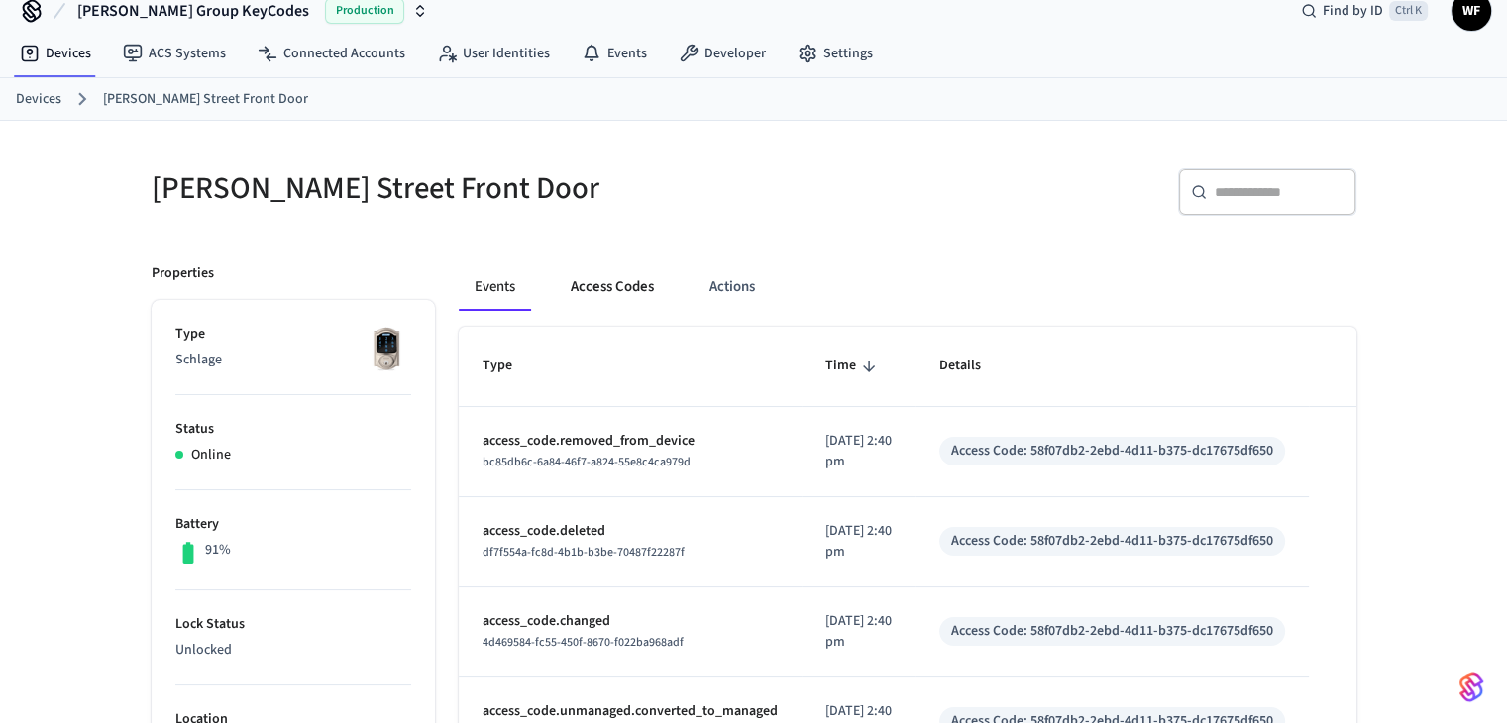
click at [608, 296] on button "Access Codes" at bounding box center [612, 288] width 115 height 48
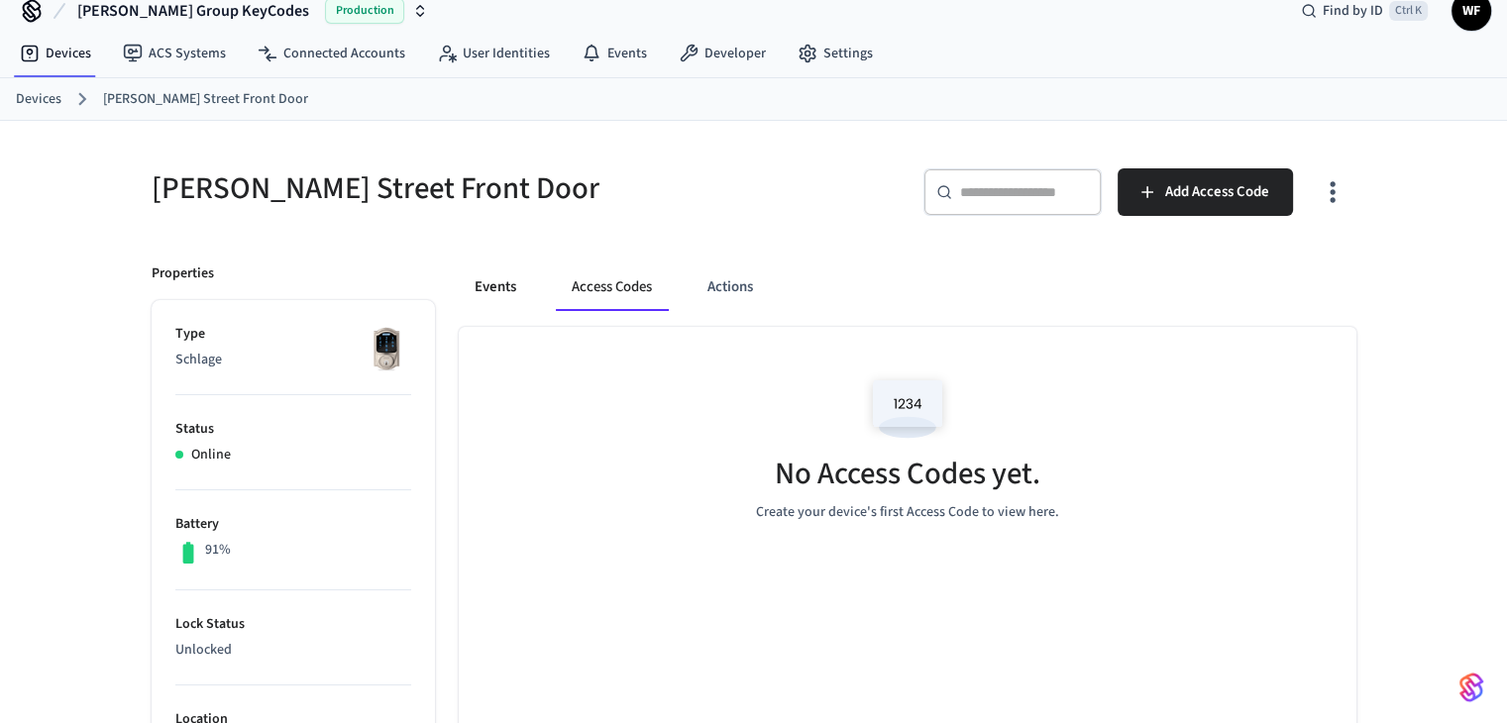
click at [519, 297] on button "Events" at bounding box center [495, 288] width 73 height 48
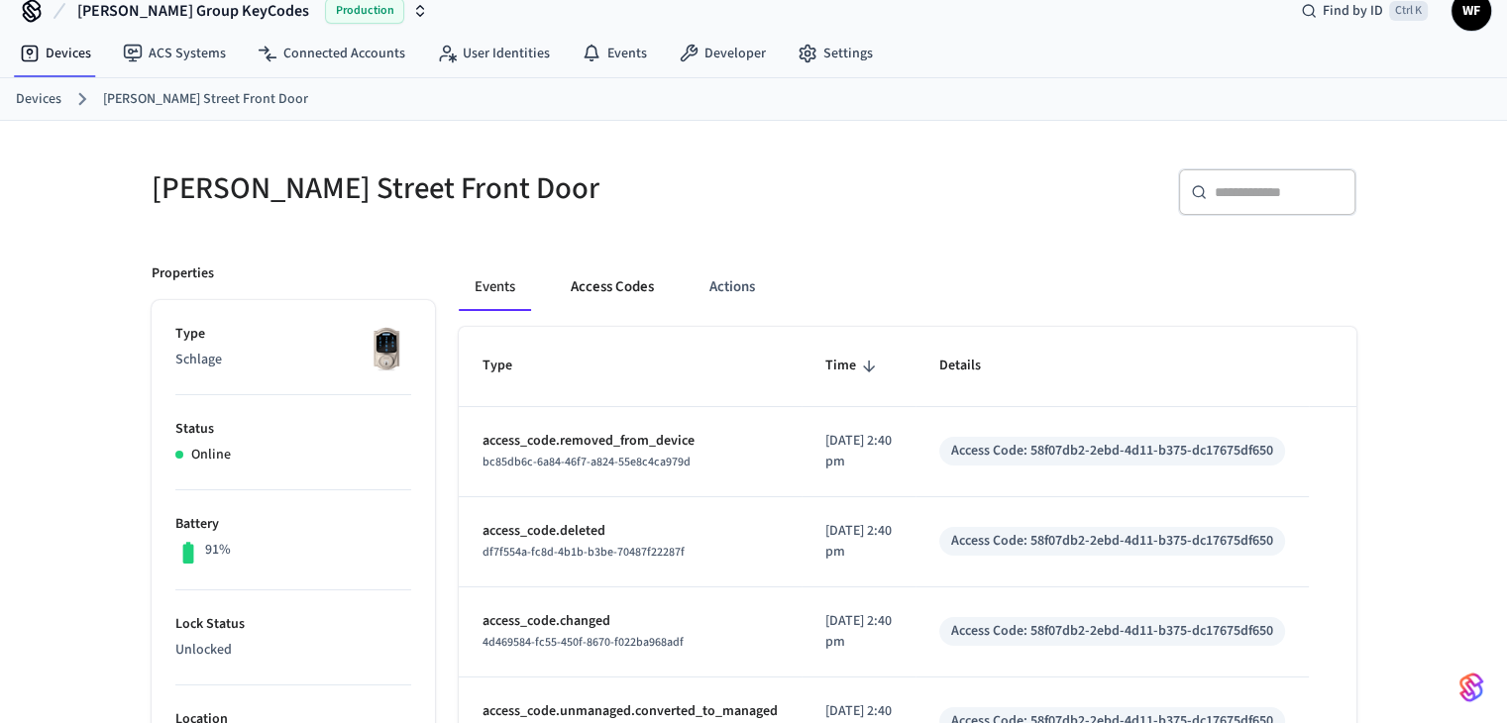
click at [585, 292] on button "Access Codes" at bounding box center [612, 288] width 115 height 48
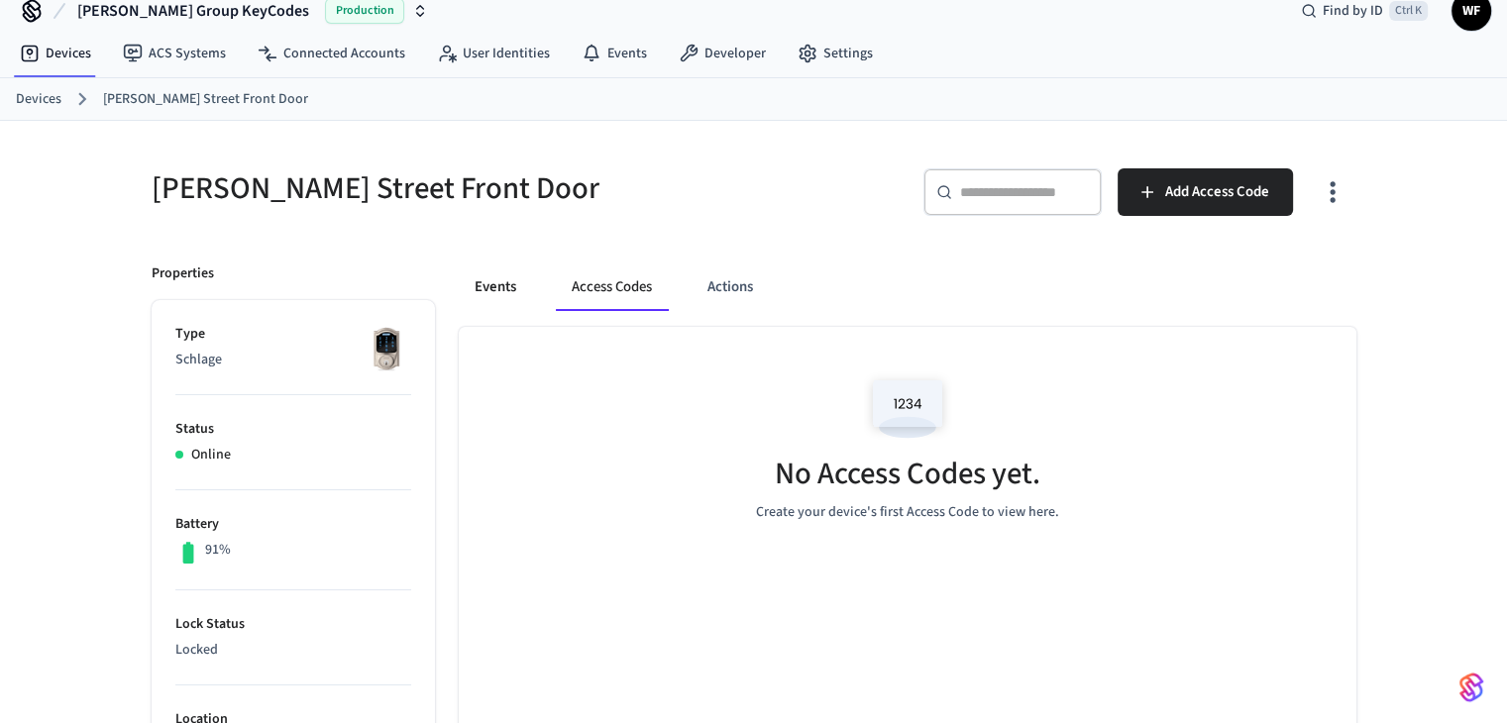
click at [491, 283] on button "Events" at bounding box center [495, 288] width 73 height 48
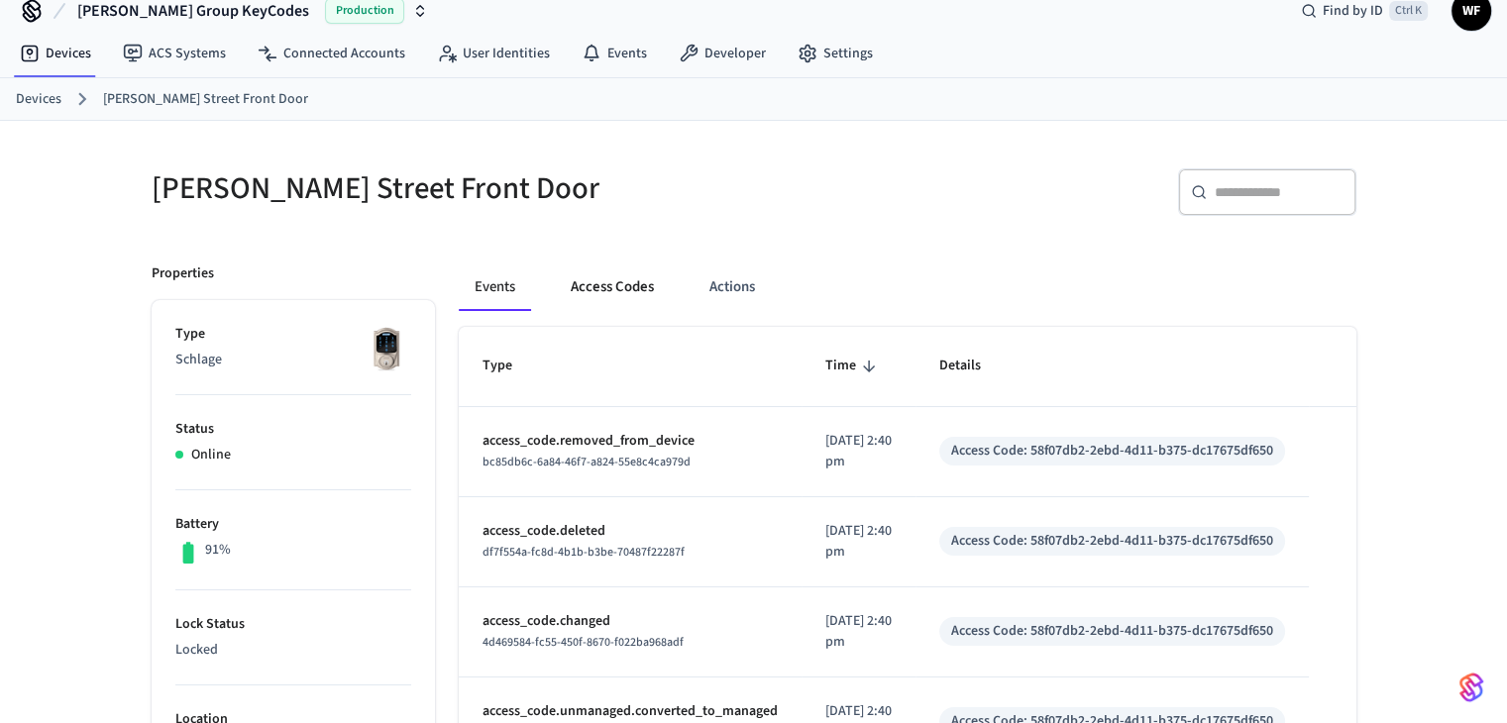
click at [598, 295] on button "Access Codes" at bounding box center [612, 288] width 115 height 48
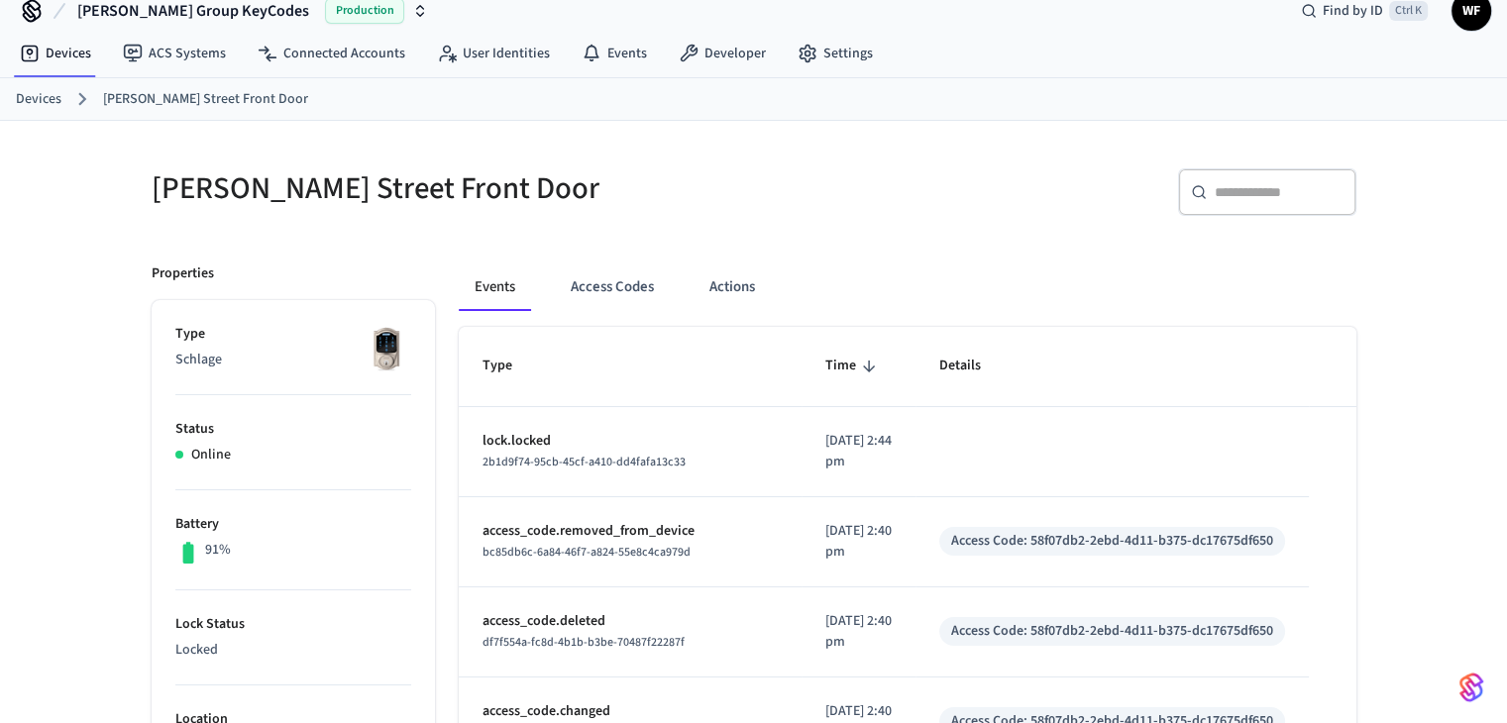
scroll to position [125, 0]
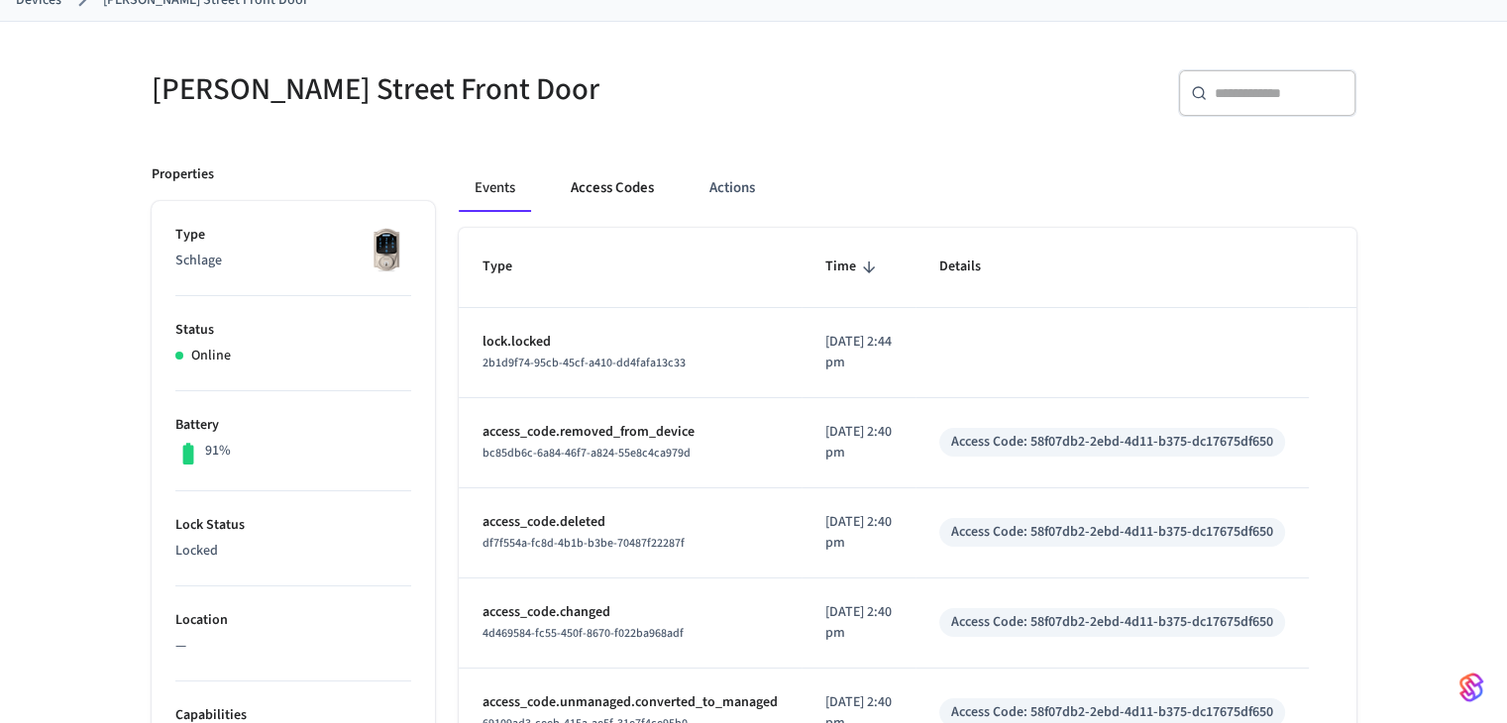
click at [602, 190] on button "Access Codes" at bounding box center [612, 188] width 115 height 48
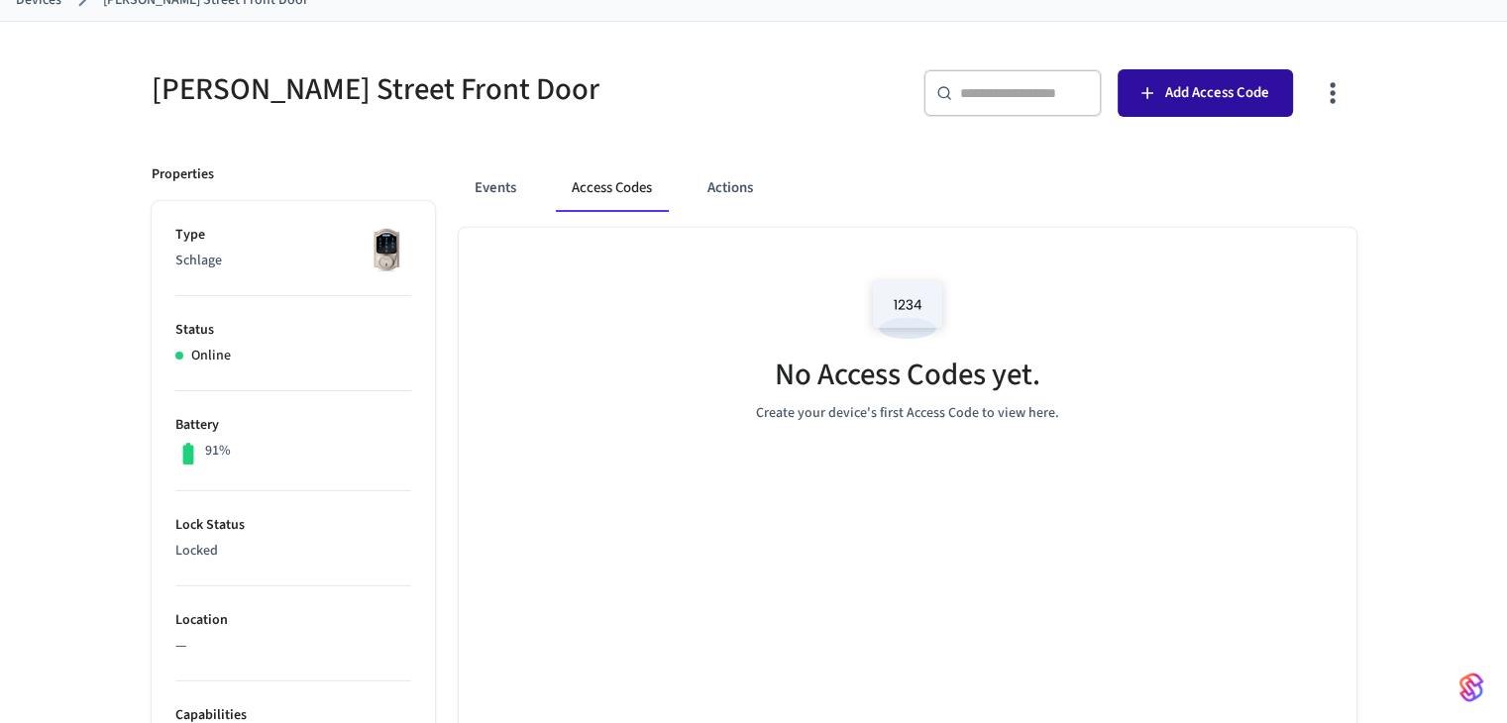
click at [1184, 90] on span "Add Access Code" at bounding box center [1217, 93] width 104 height 26
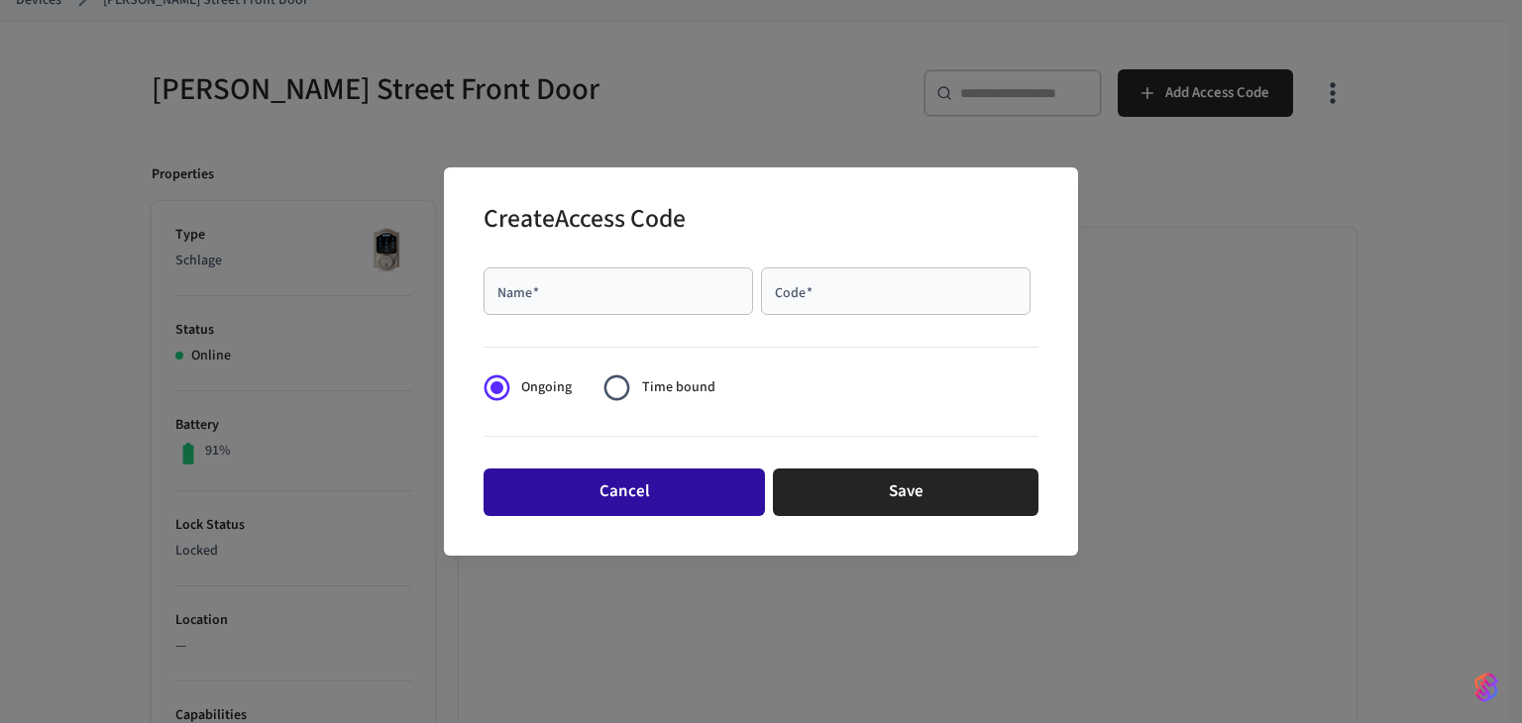
click at [705, 486] on button "Cancel" at bounding box center [624, 493] width 281 height 48
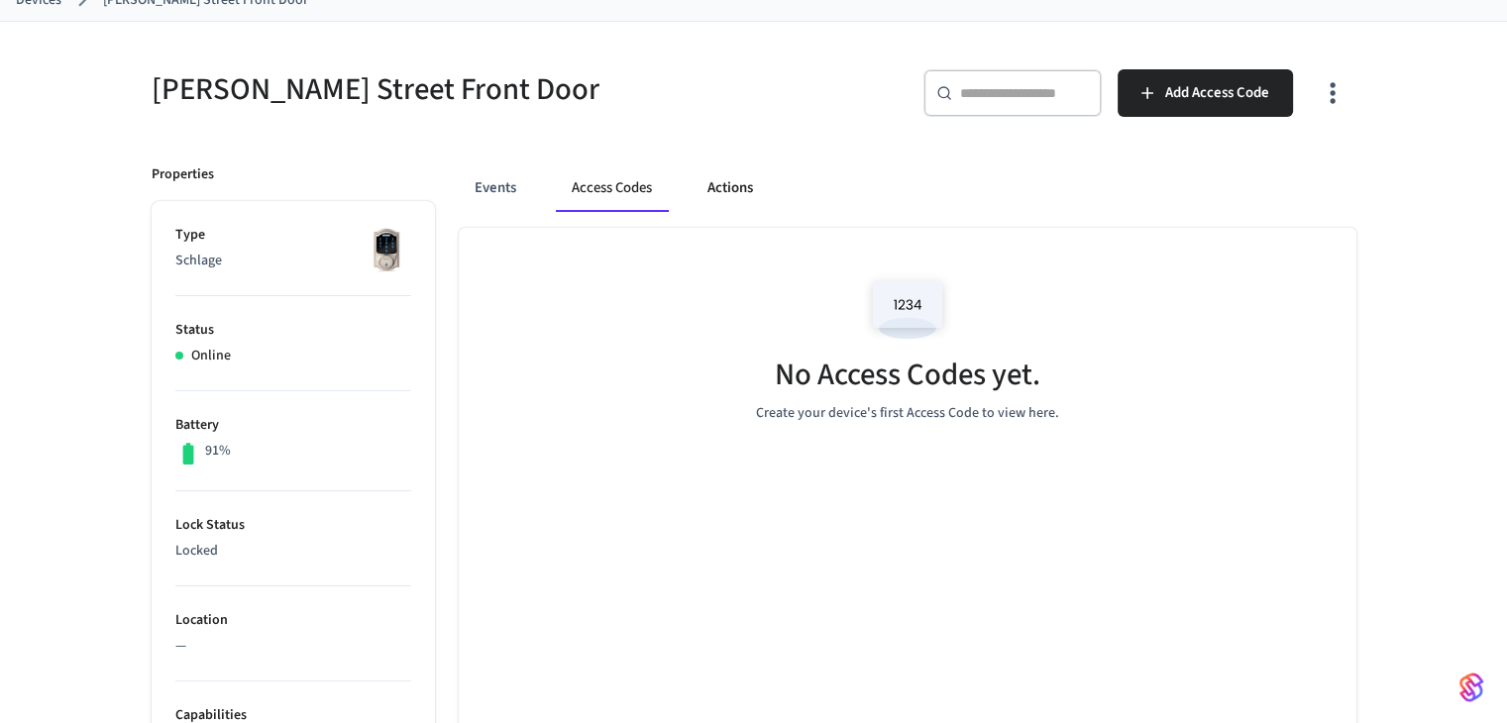
click at [732, 183] on button "Actions" at bounding box center [730, 188] width 77 height 48
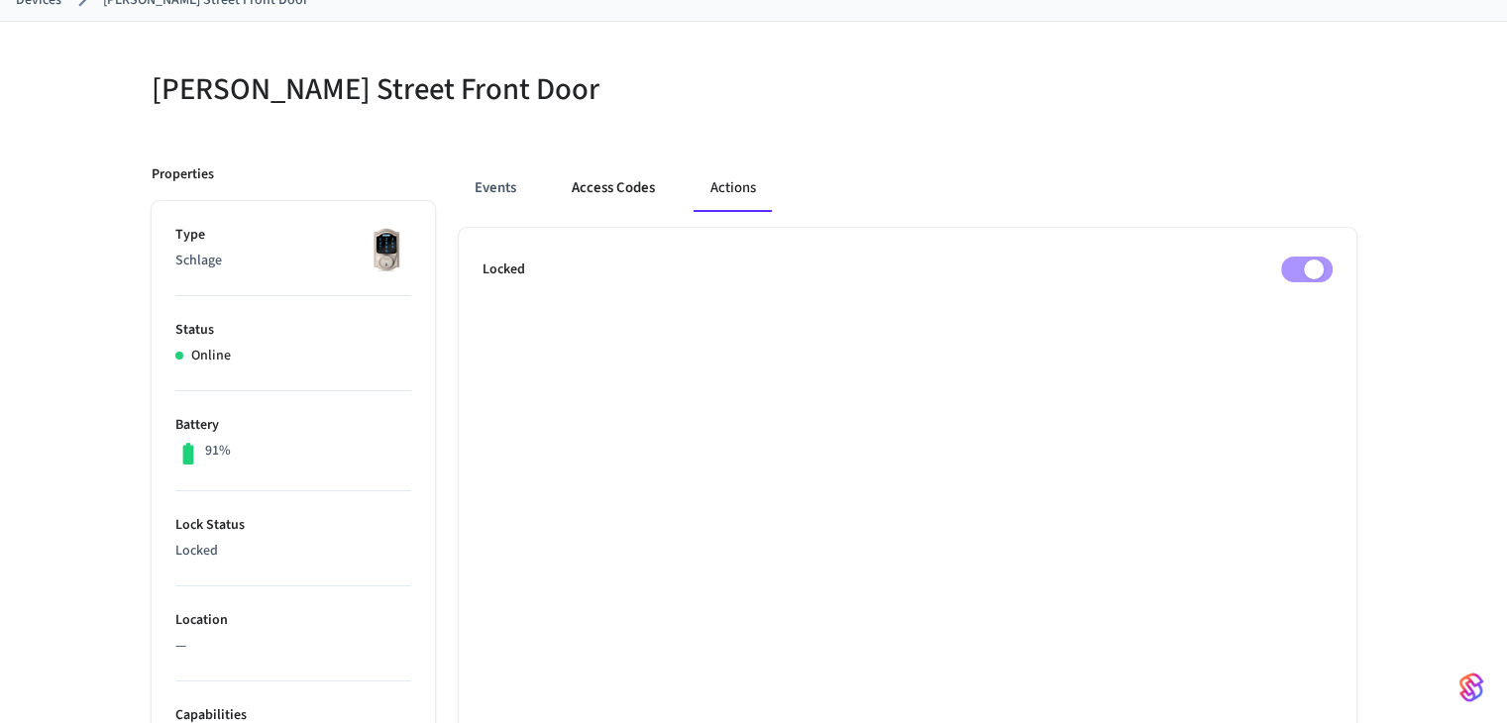
click at [609, 199] on button "Access Codes" at bounding box center [613, 188] width 115 height 48
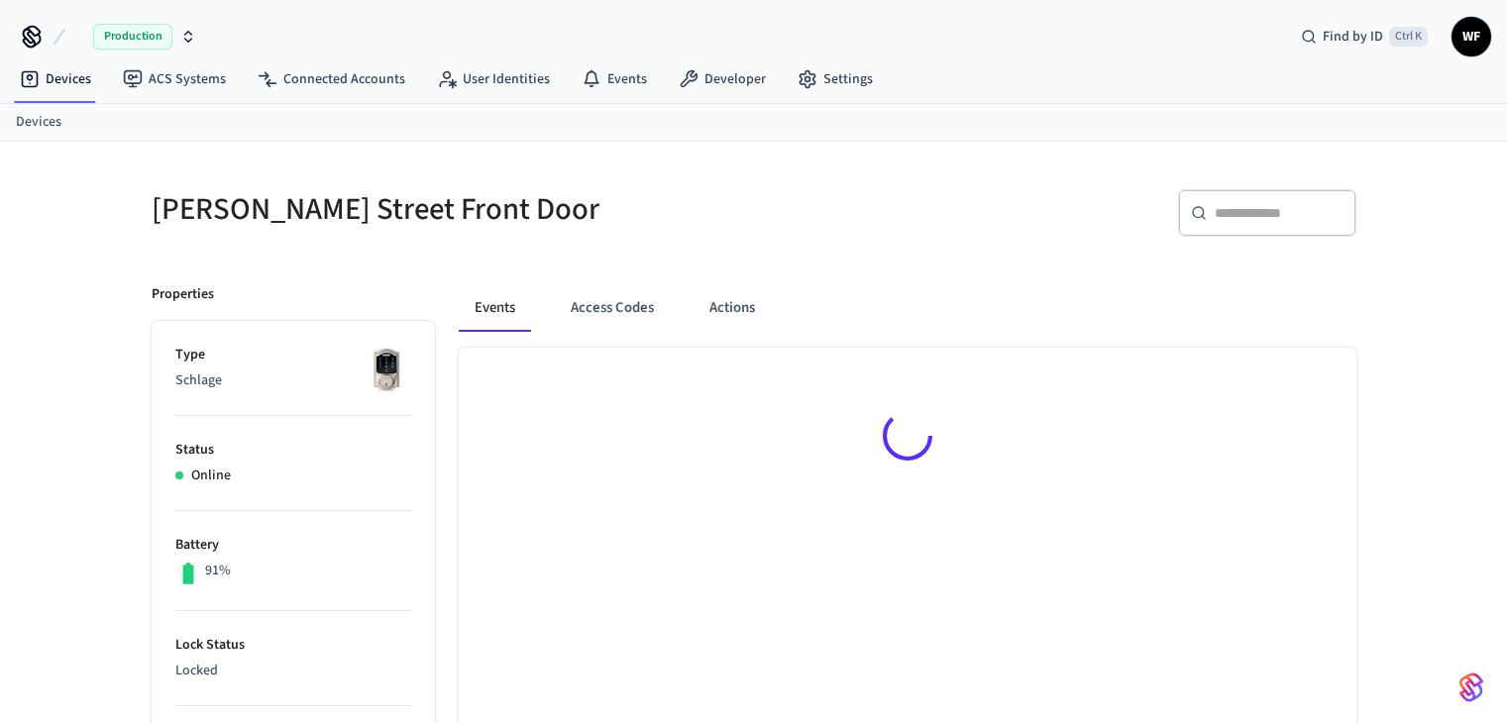
scroll to position [26, 0]
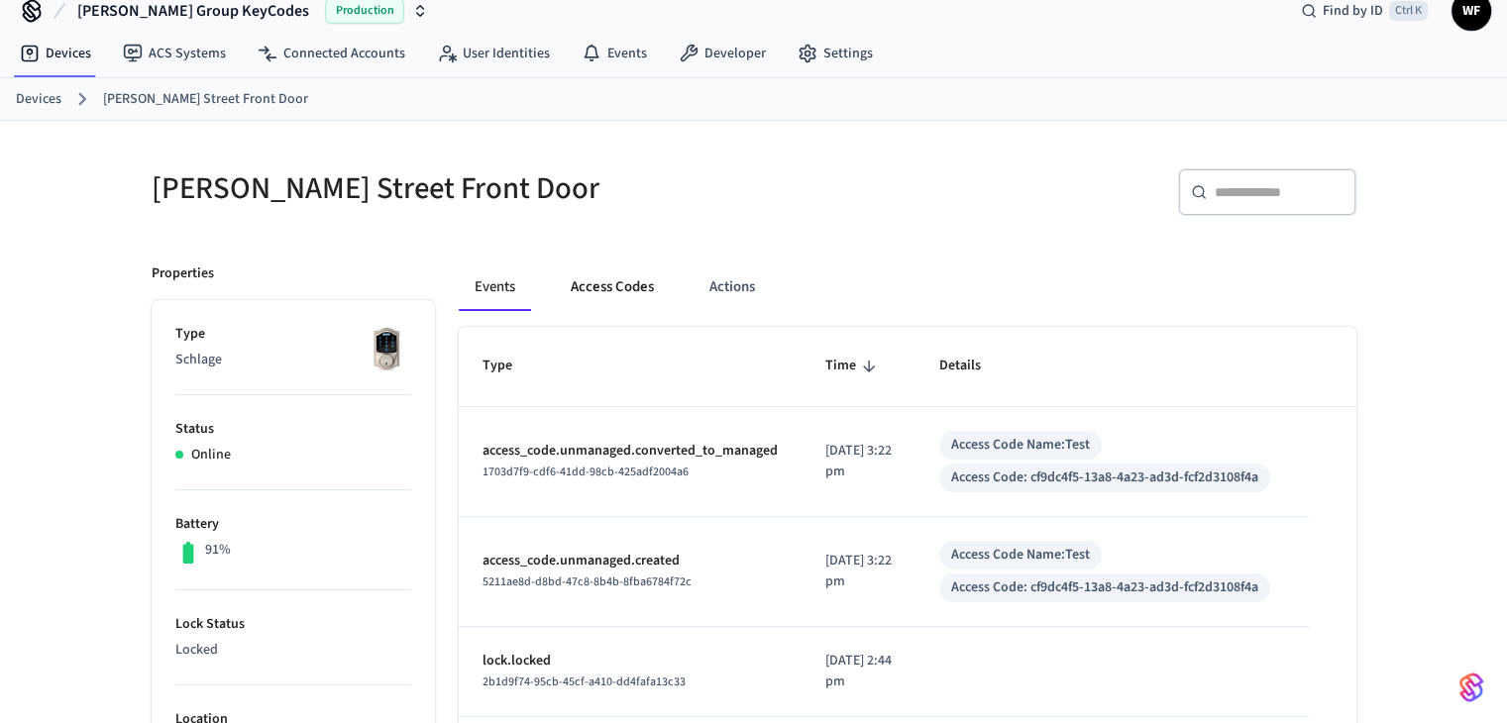
click at [590, 294] on button "Access Codes" at bounding box center [612, 288] width 115 height 48
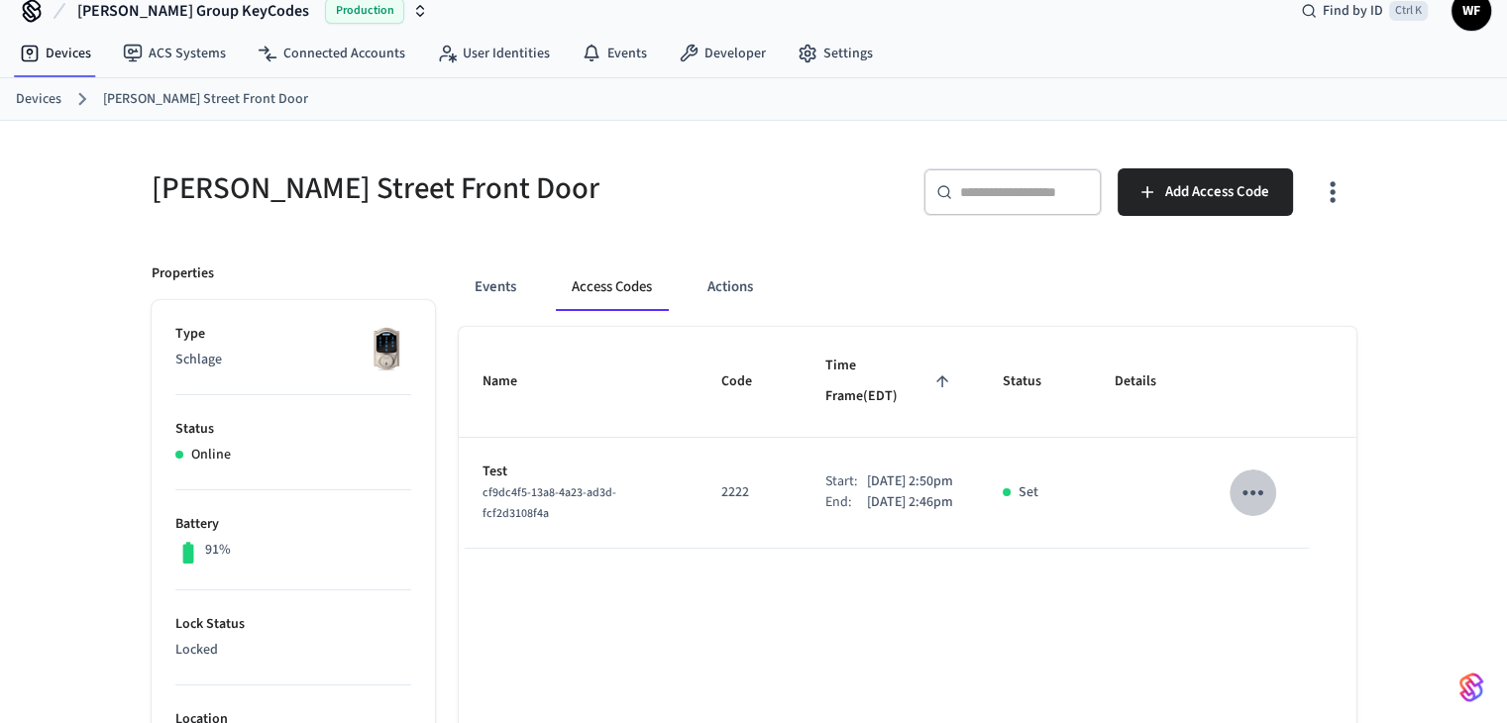
click at [1241, 478] on icon "sticky table" at bounding box center [1253, 493] width 31 height 31
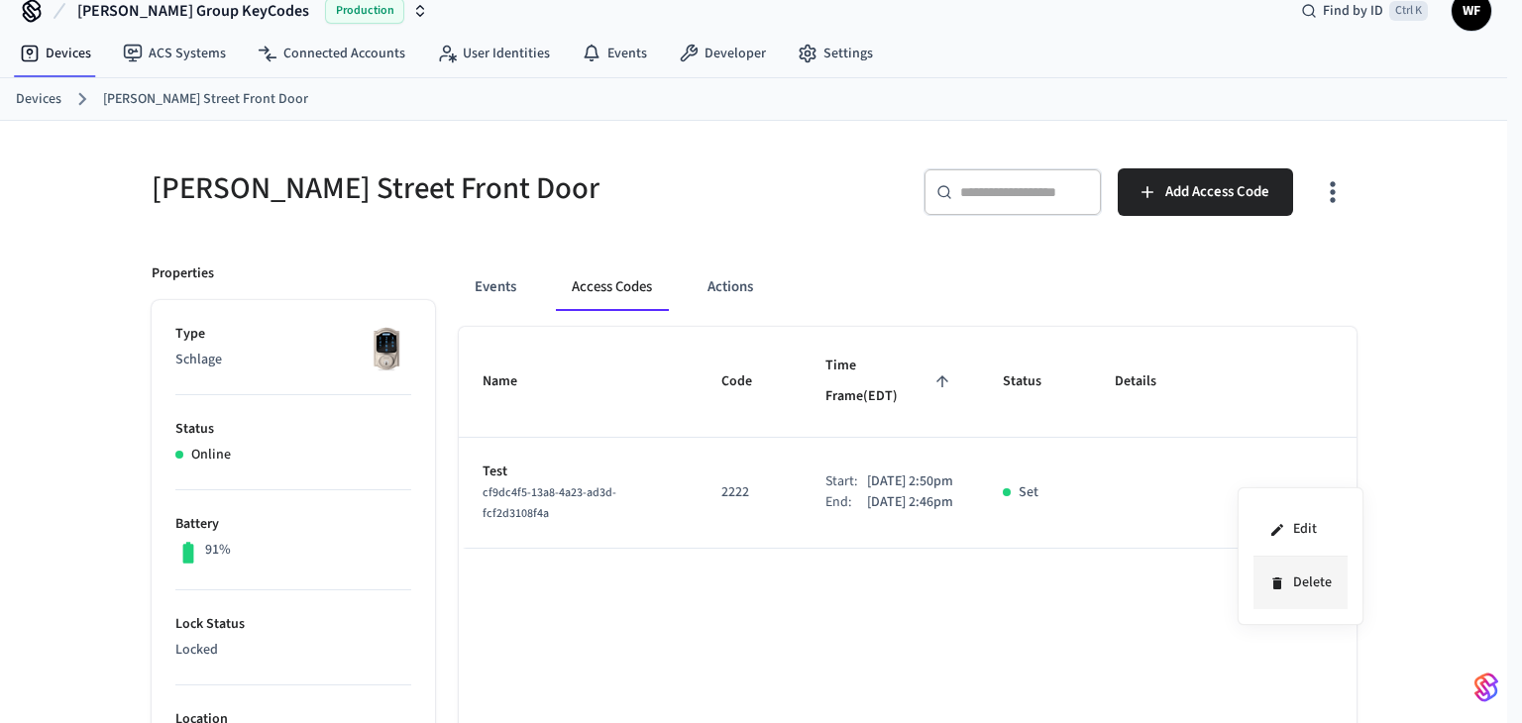
click at [1315, 598] on li "Delete" at bounding box center [1300, 583] width 94 height 53
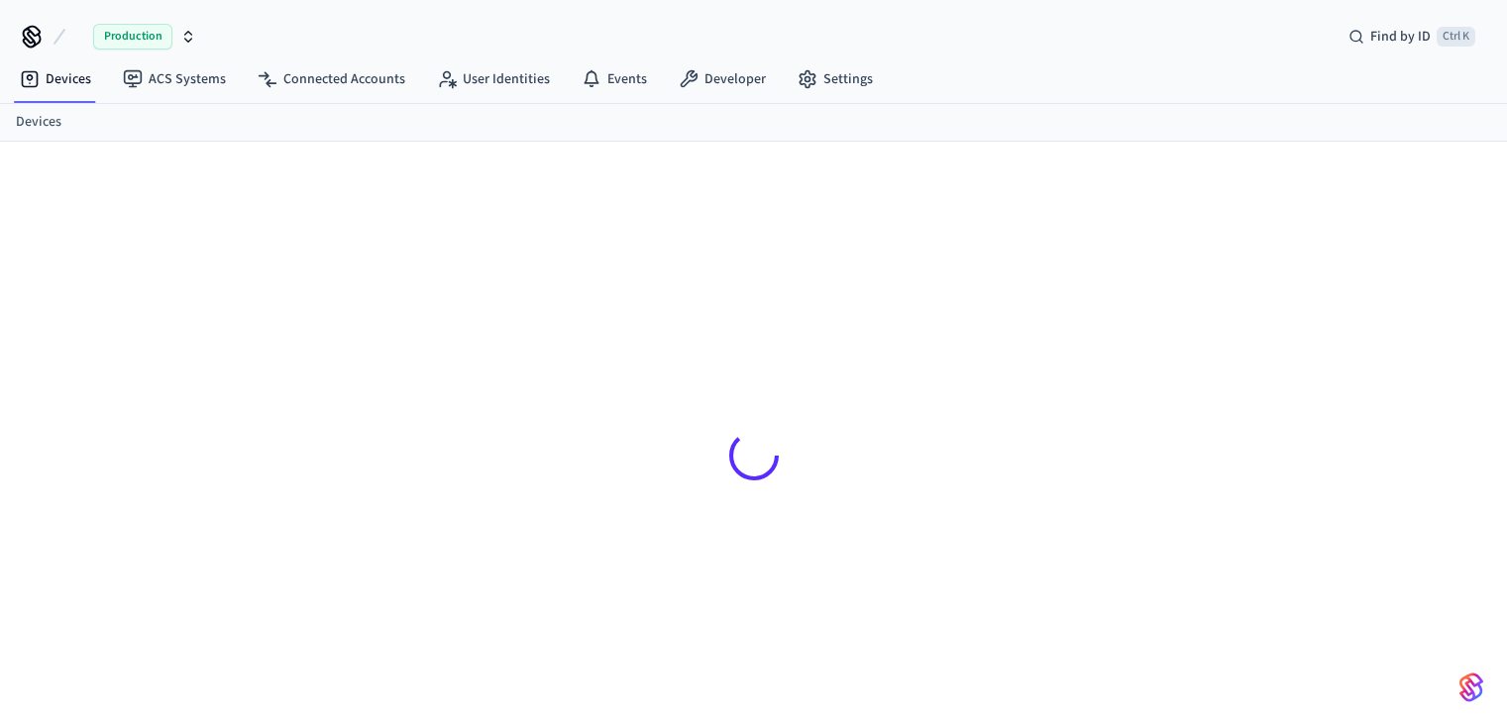
scroll to position [26, 0]
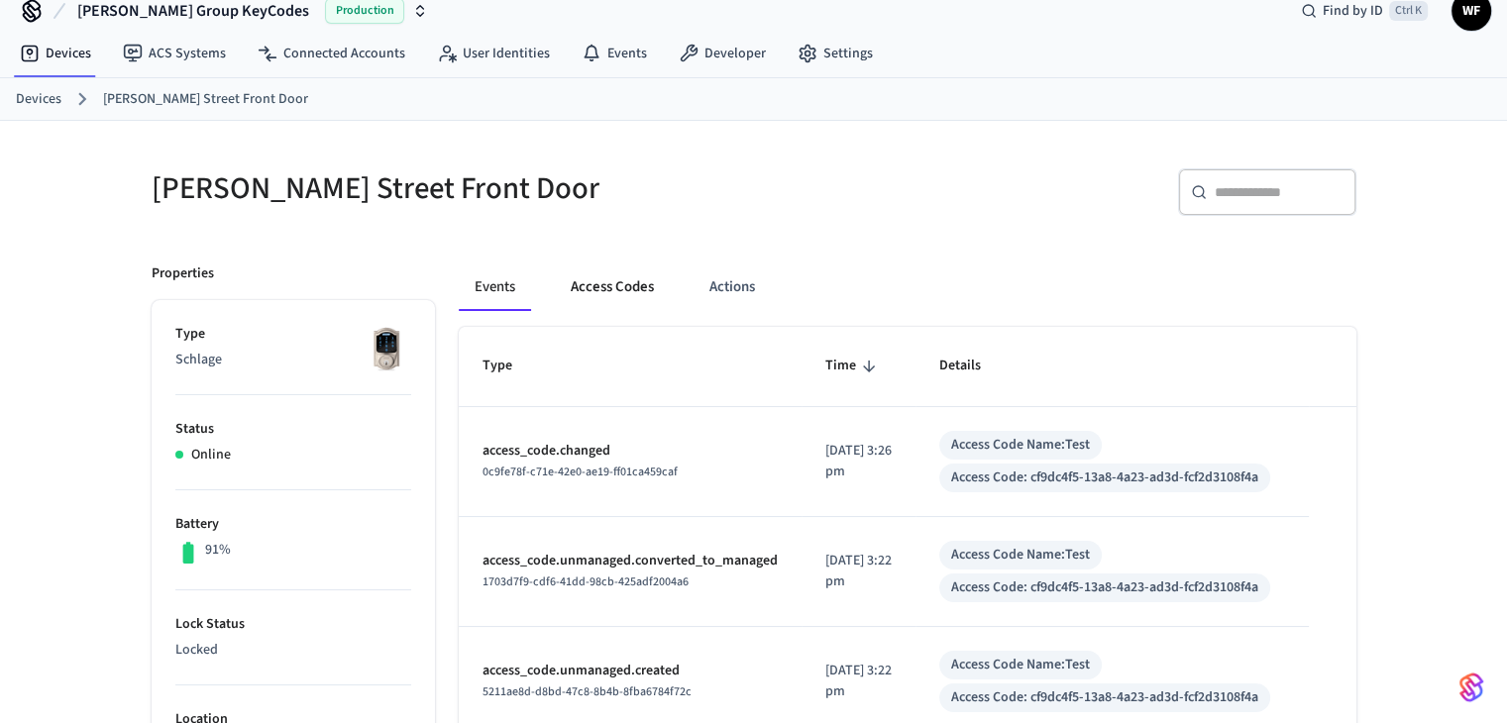
click at [627, 302] on button "Access Codes" at bounding box center [612, 288] width 115 height 48
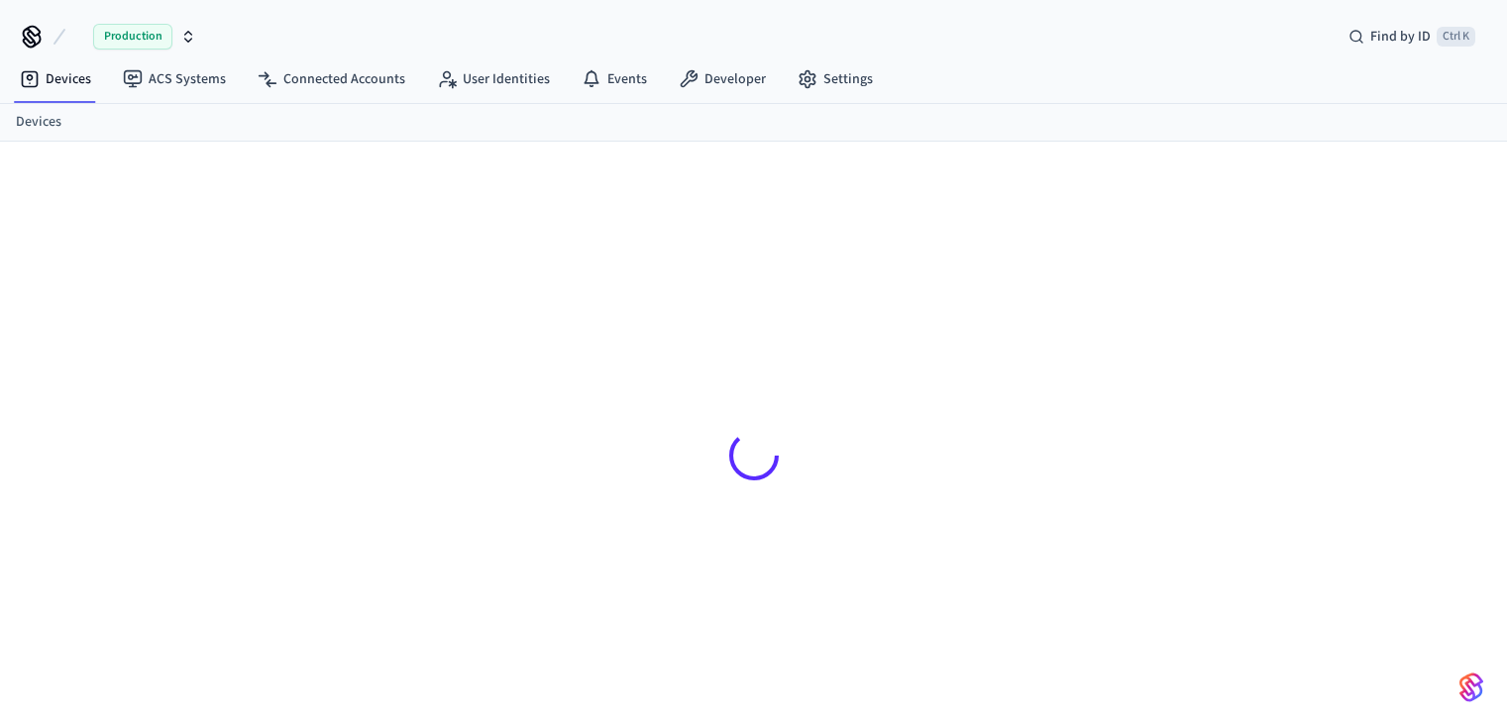
scroll to position [26, 0]
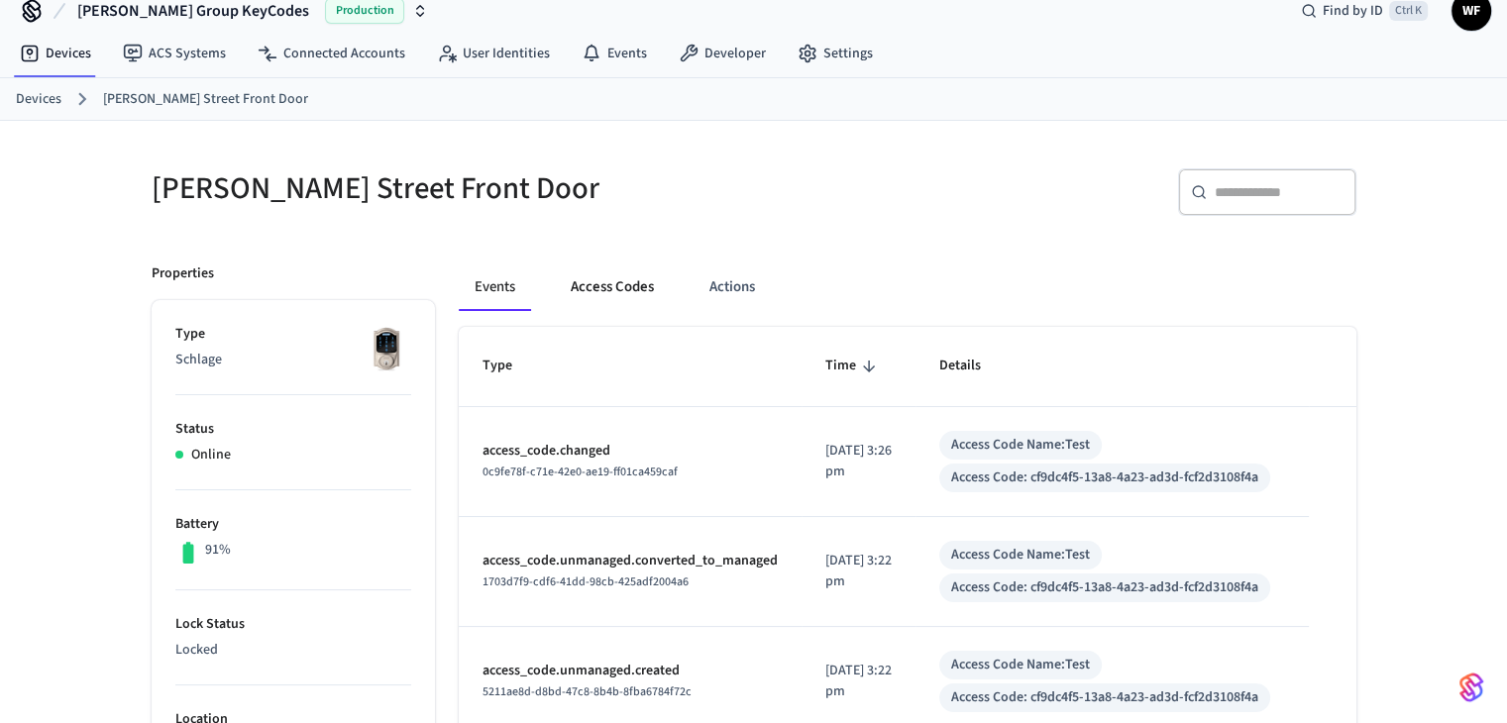
click at [605, 284] on button "Access Codes" at bounding box center [612, 288] width 115 height 48
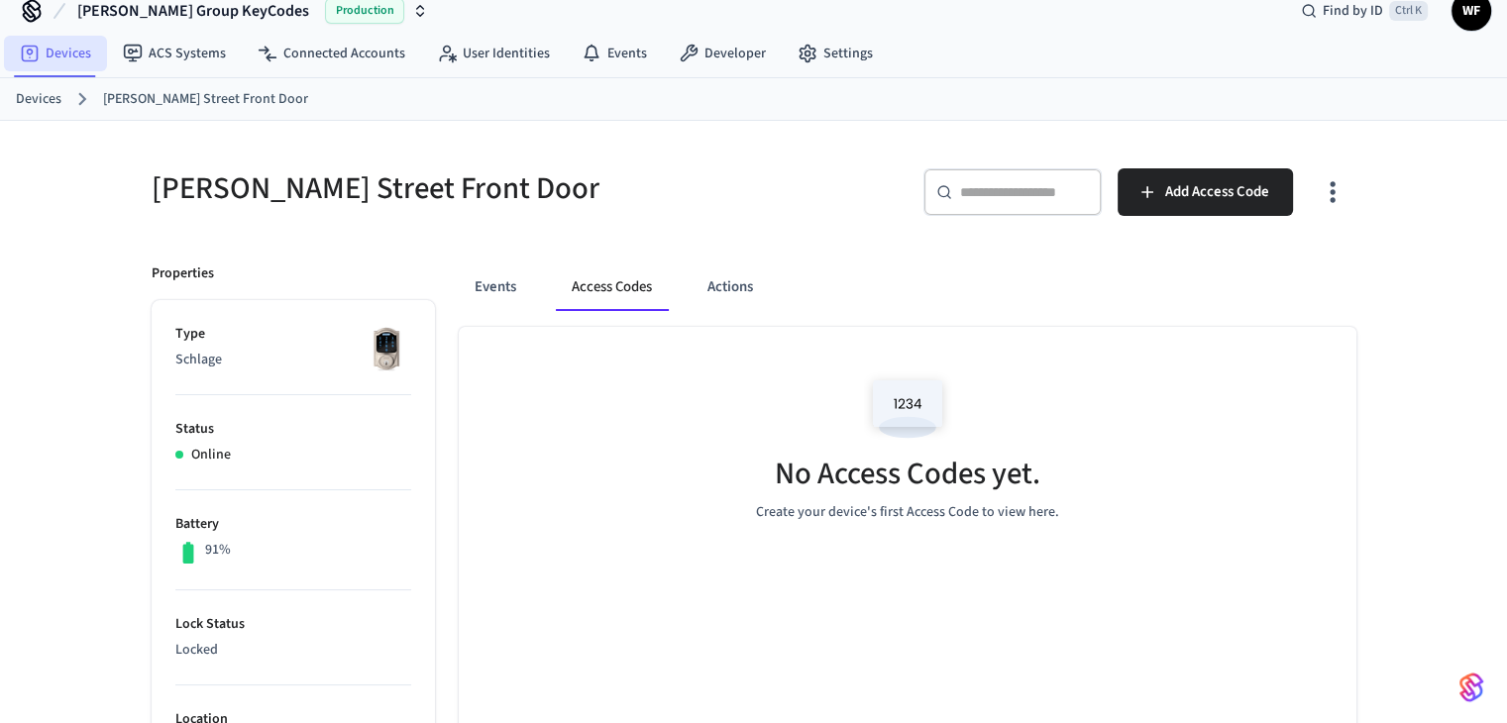
click at [29, 44] on icon at bounding box center [30, 54] width 20 height 20
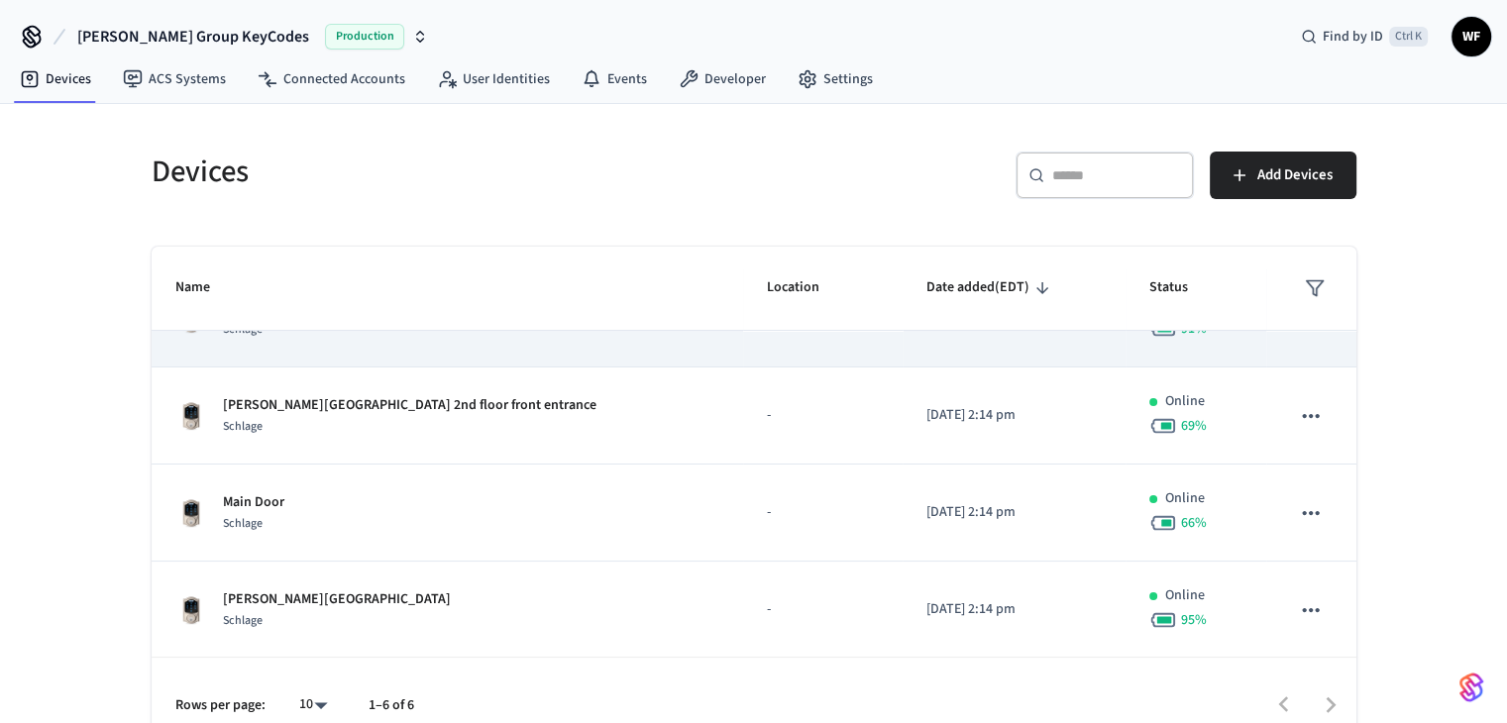
scroll to position [50, 0]
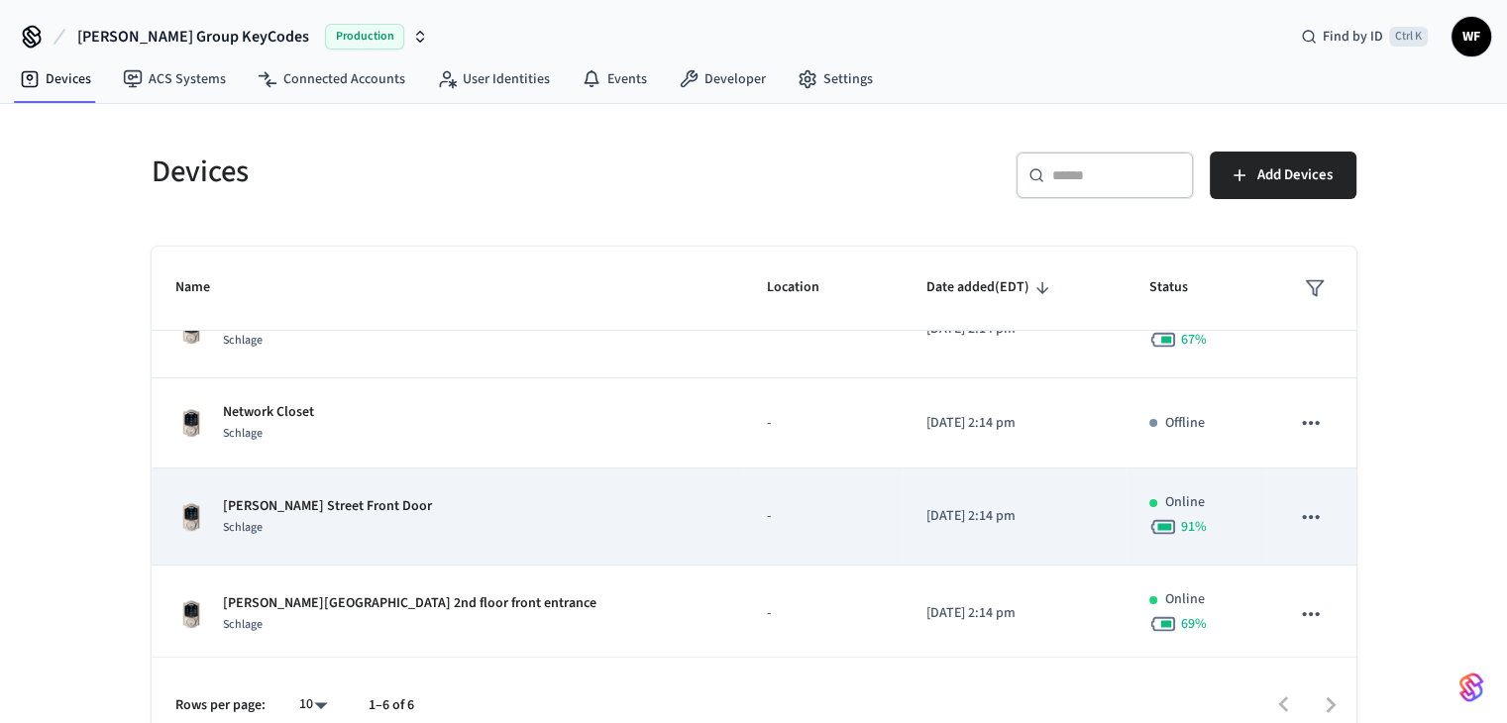
click at [506, 518] on div "[PERSON_NAME] Street Front Door Schlage" at bounding box center [447, 517] width 545 height 42
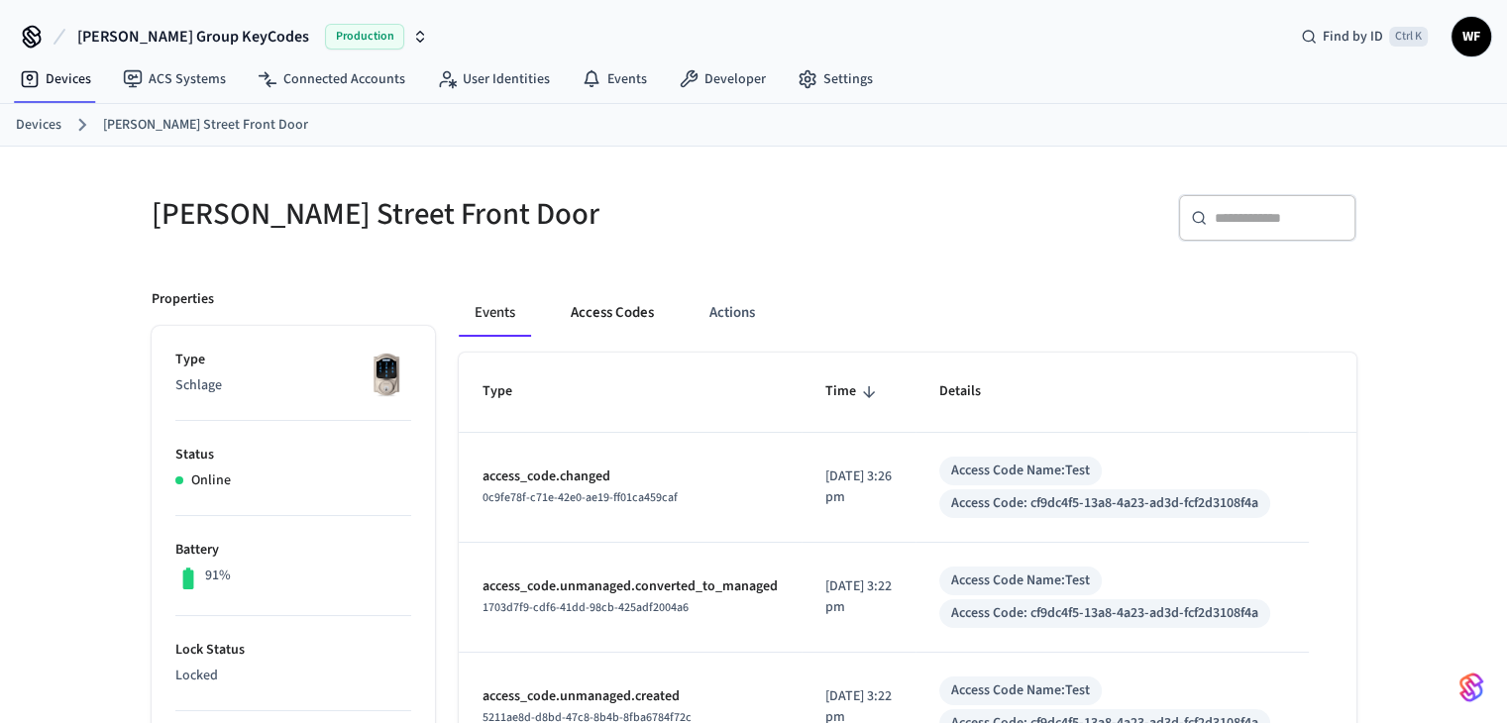
click at [582, 315] on button "Access Codes" at bounding box center [612, 313] width 115 height 48
